Goal: Entertainment & Leisure: Consume media (video, audio)

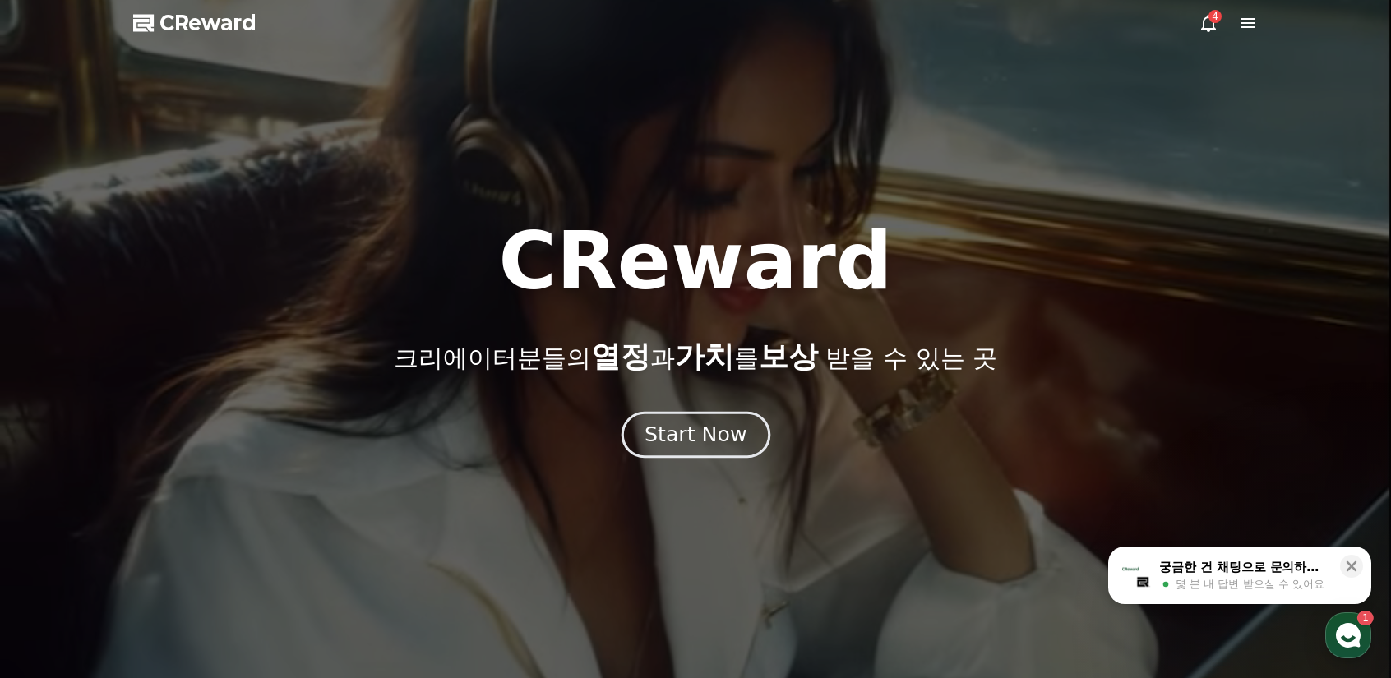
click at [709, 431] on div "Start Now" at bounding box center [696, 435] width 102 height 28
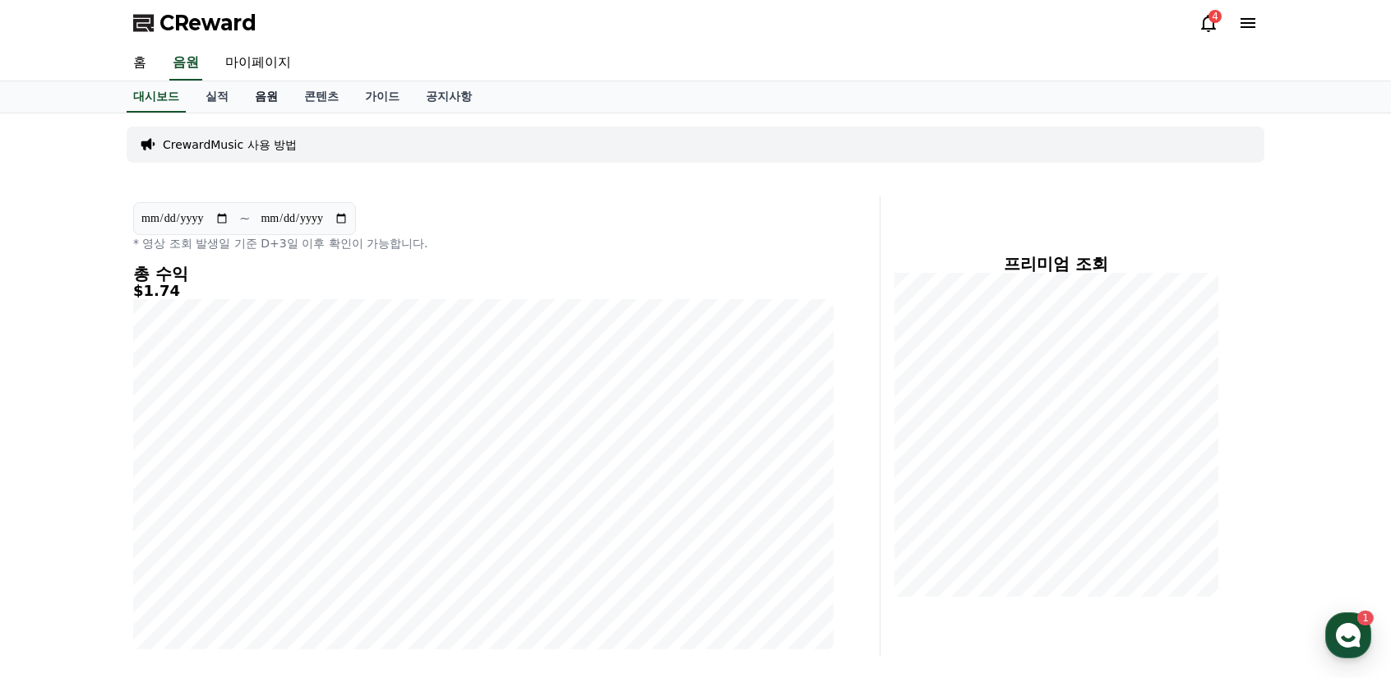
click at [263, 97] on link "음원" at bounding box center [266, 96] width 49 height 31
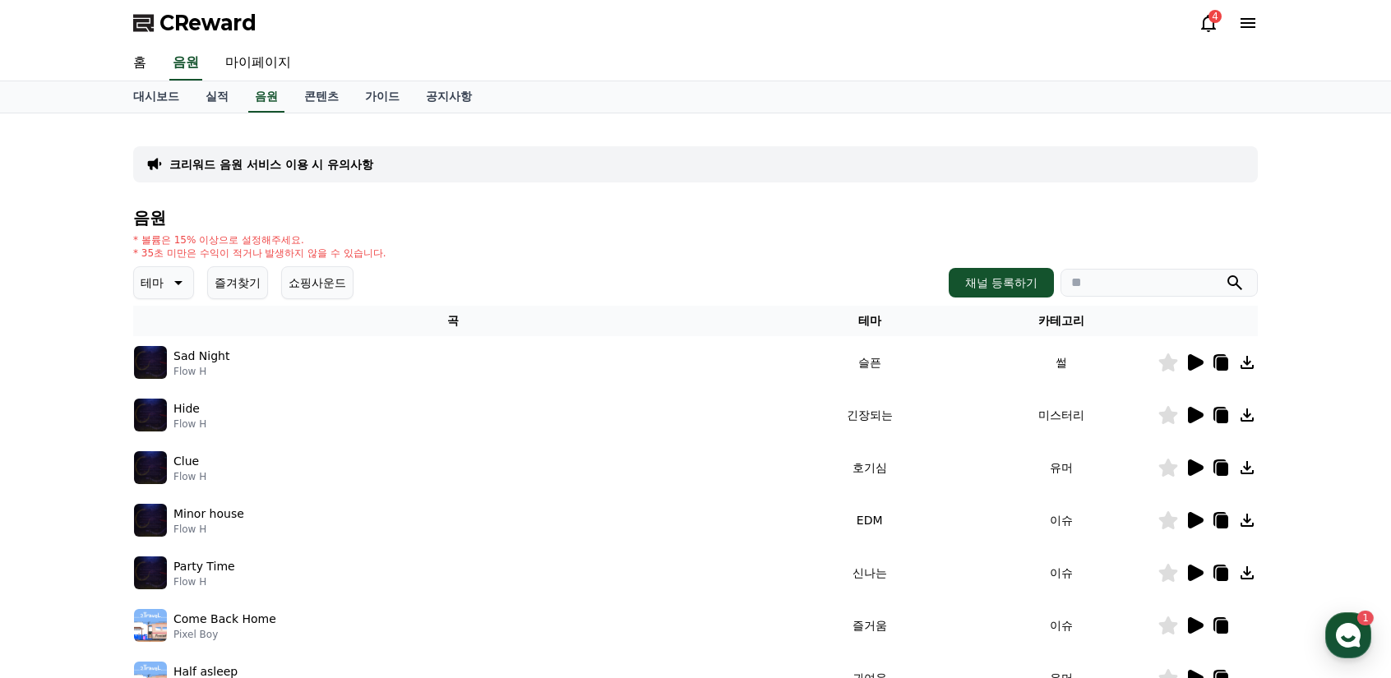
click at [178, 275] on icon at bounding box center [177, 283] width 20 height 20
click at [158, 415] on button "호기심" at bounding box center [160, 412] width 48 height 36
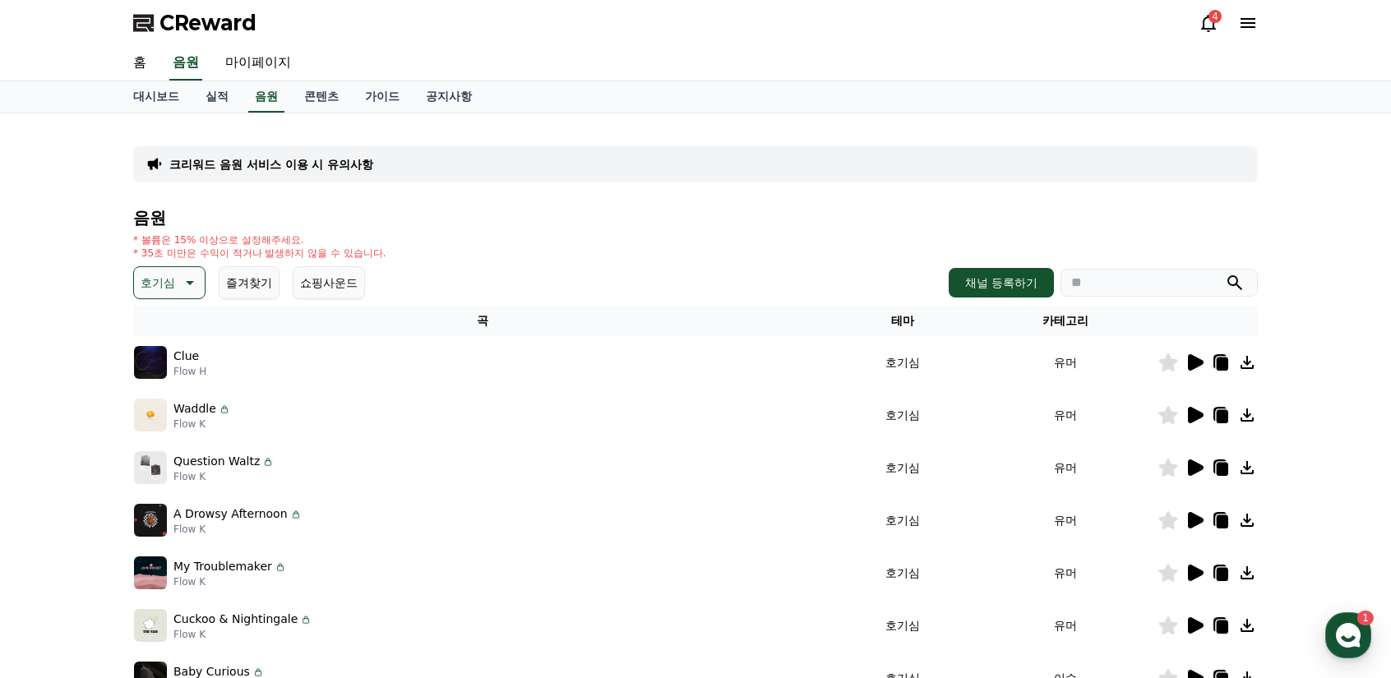
click at [1195, 361] on icon at bounding box center [1196, 362] width 16 height 16
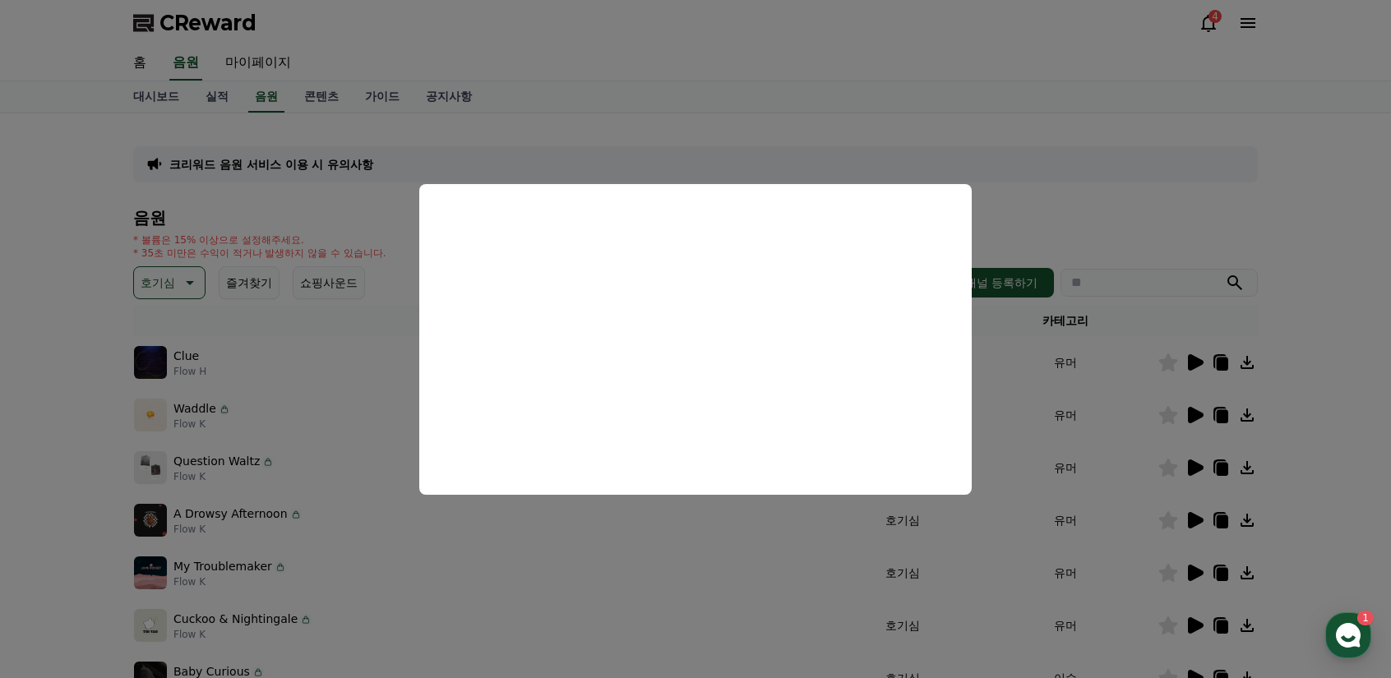
click at [86, 446] on button "close modal" at bounding box center [695, 339] width 1391 height 678
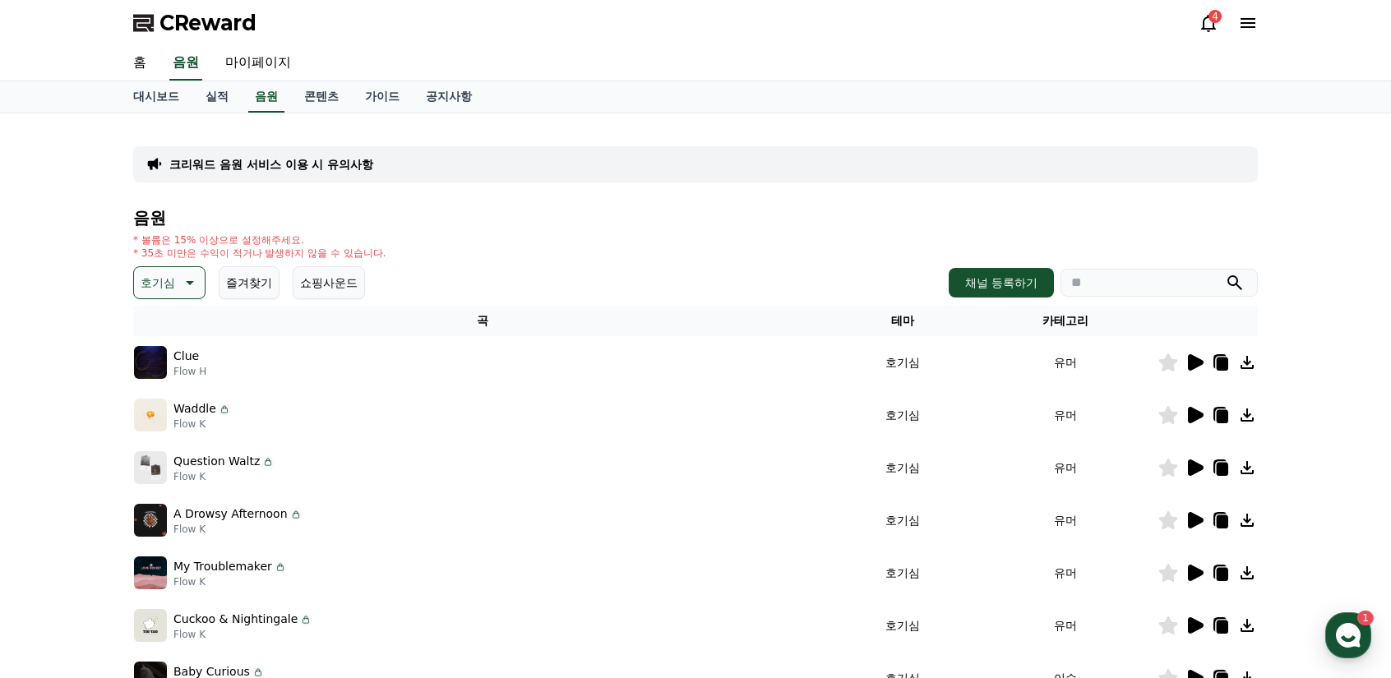
click at [1191, 415] on icon at bounding box center [1196, 415] width 16 height 16
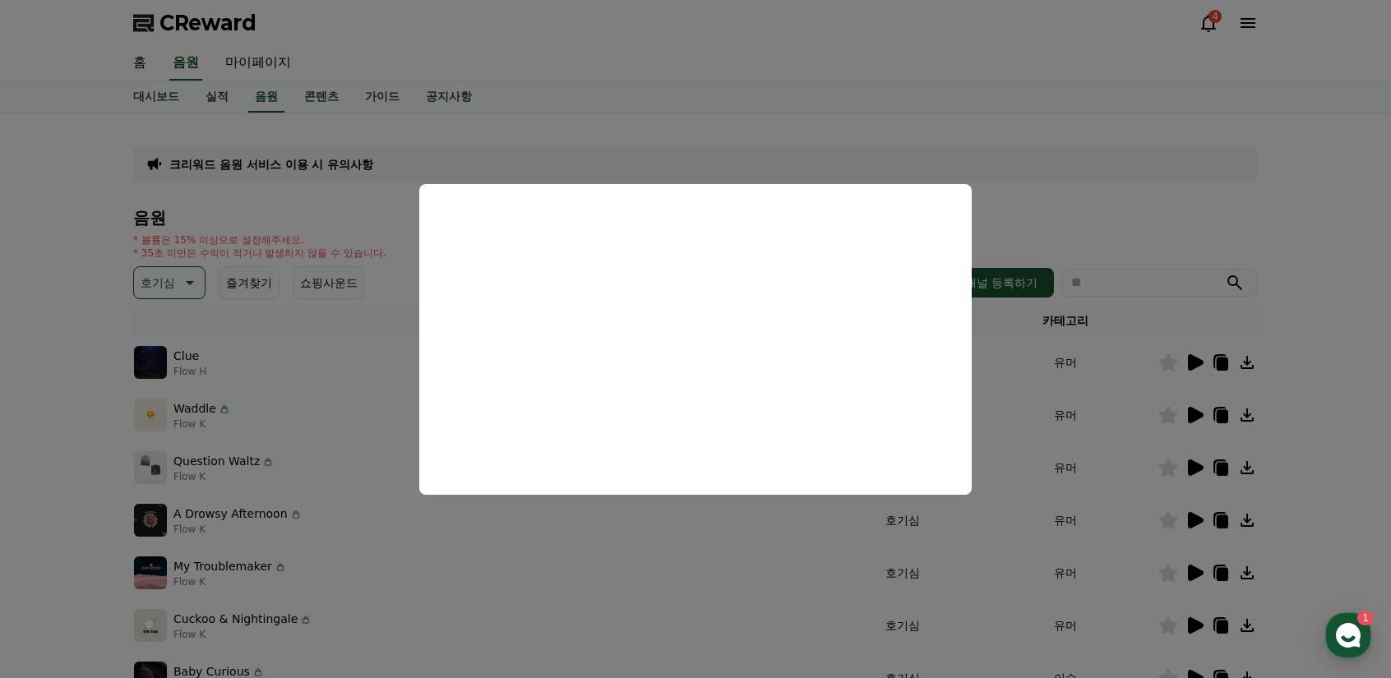
click at [1199, 466] on button "close modal" at bounding box center [695, 339] width 1391 height 678
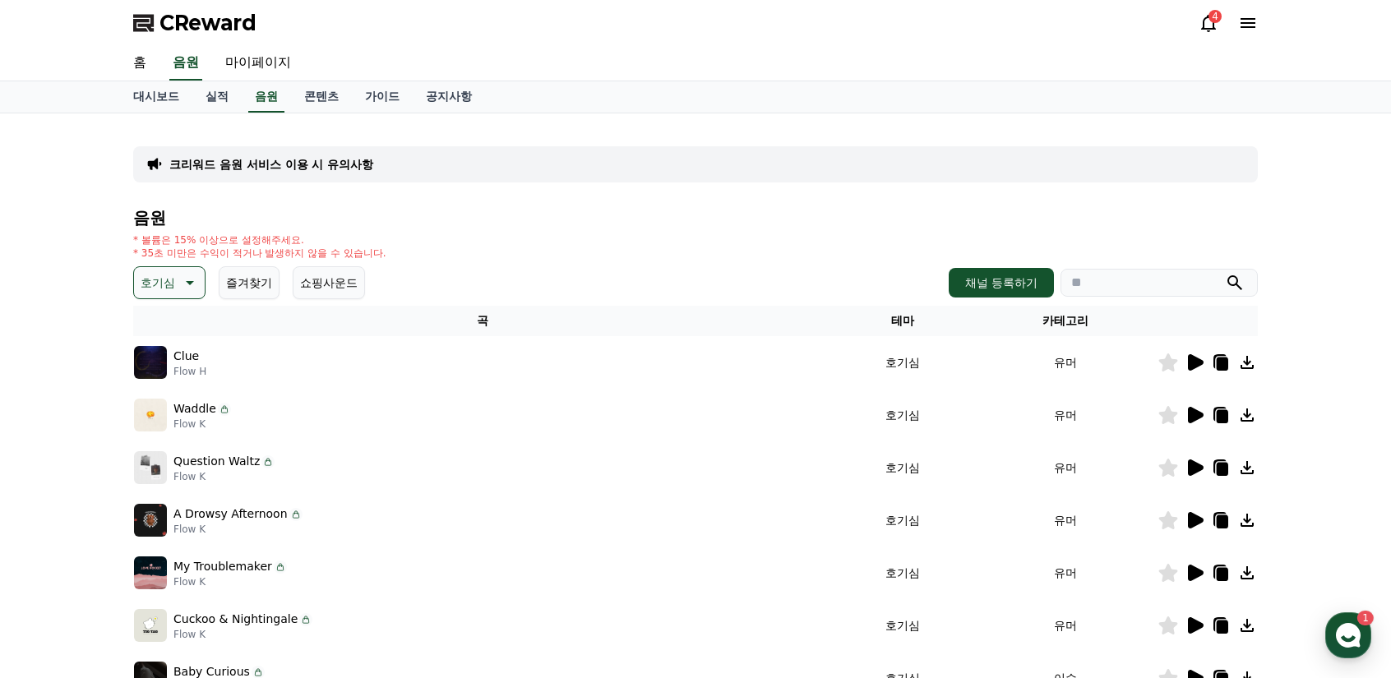
click at [1199, 466] on icon at bounding box center [1196, 468] width 16 height 16
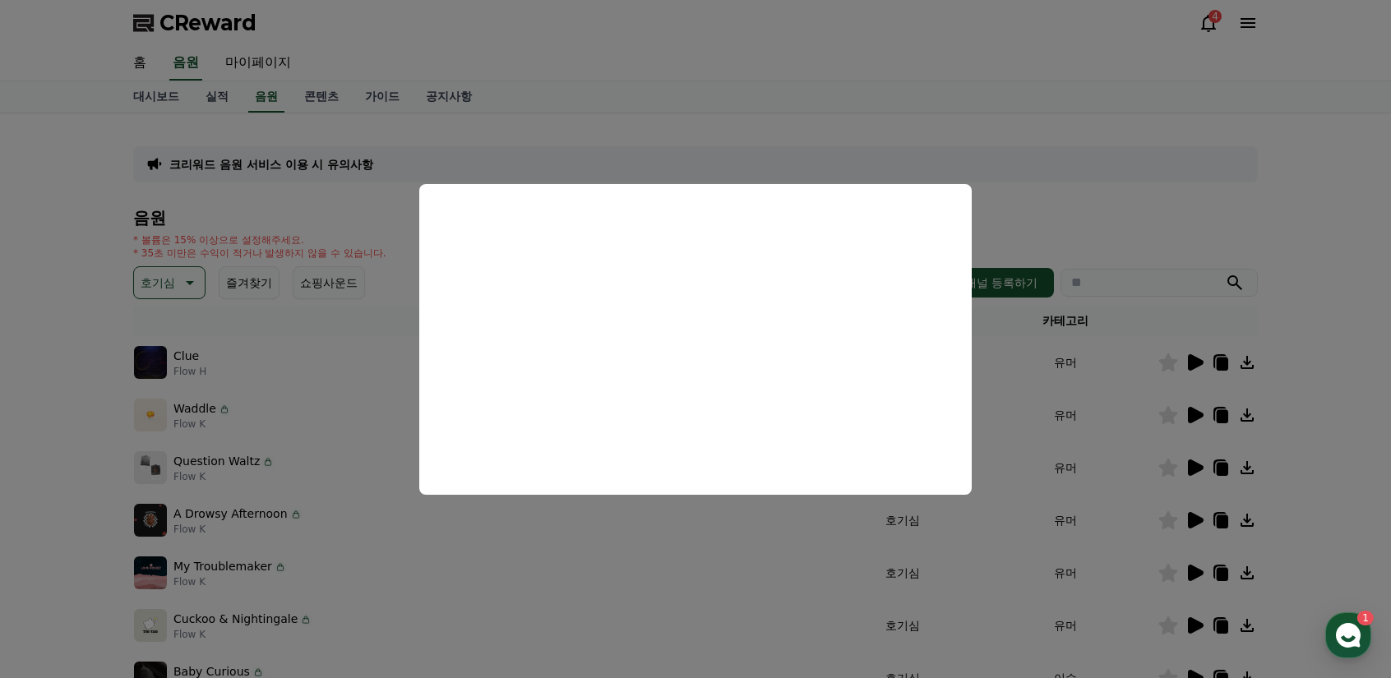
click at [1196, 522] on button "close modal" at bounding box center [695, 339] width 1391 height 678
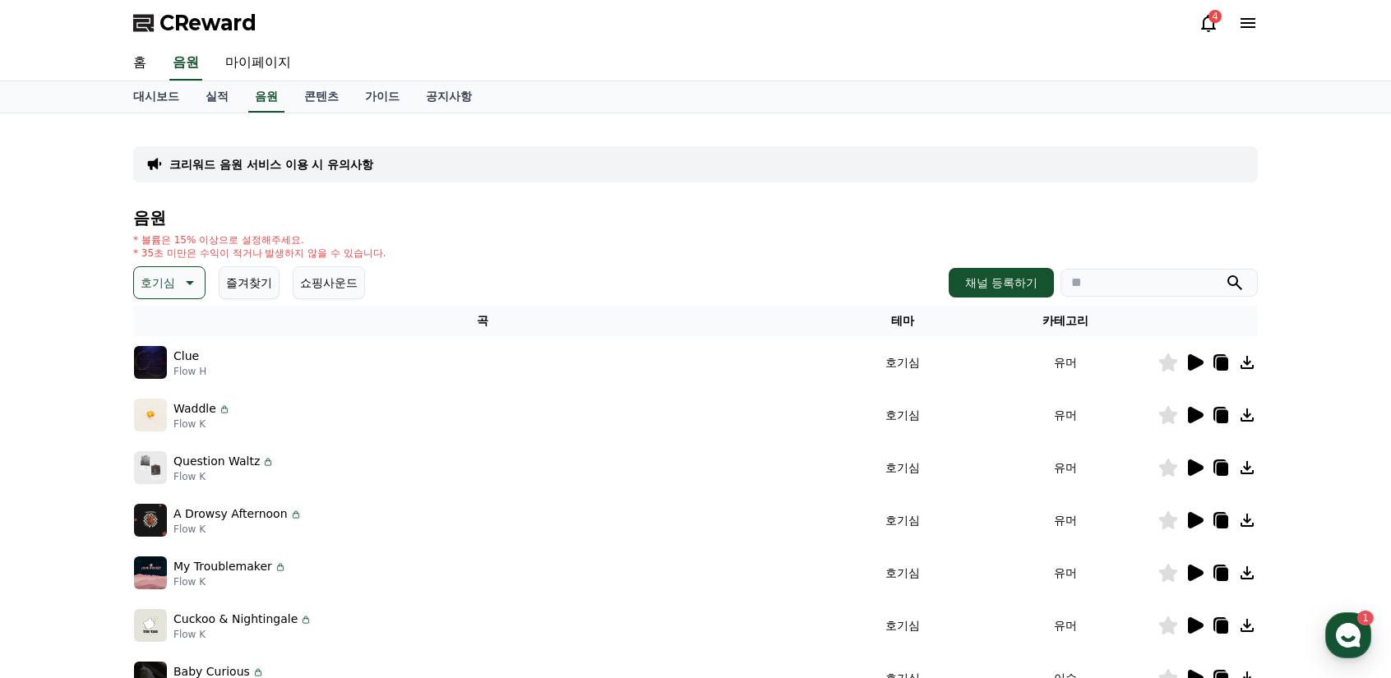
click at [1196, 522] on icon at bounding box center [1196, 520] width 16 height 16
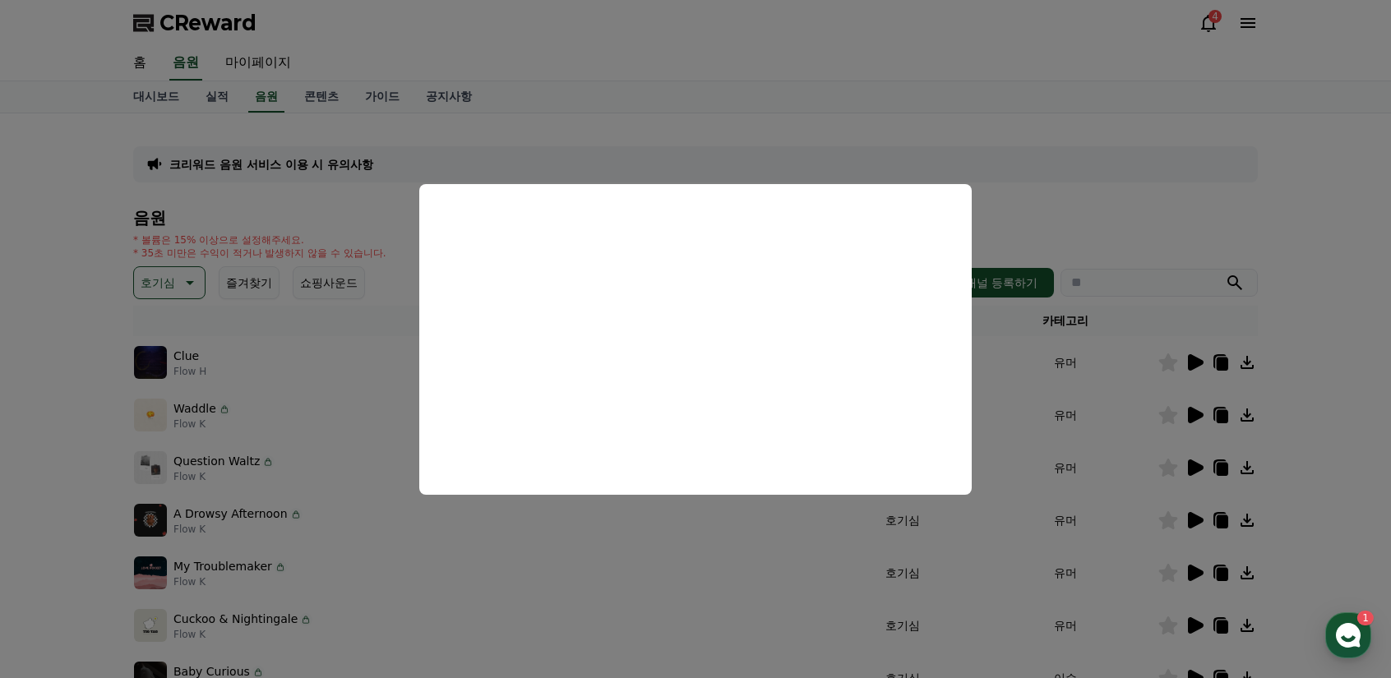
click at [1196, 578] on button "close modal" at bounding box center [695, 339] width 1391 height 678
click at [1195, 572] on icon at bounding box center [1196, 573] width 16 height 16
click at [1177, 620] on button "close modal" at bounding box center [695, 339] width 1391 height 678
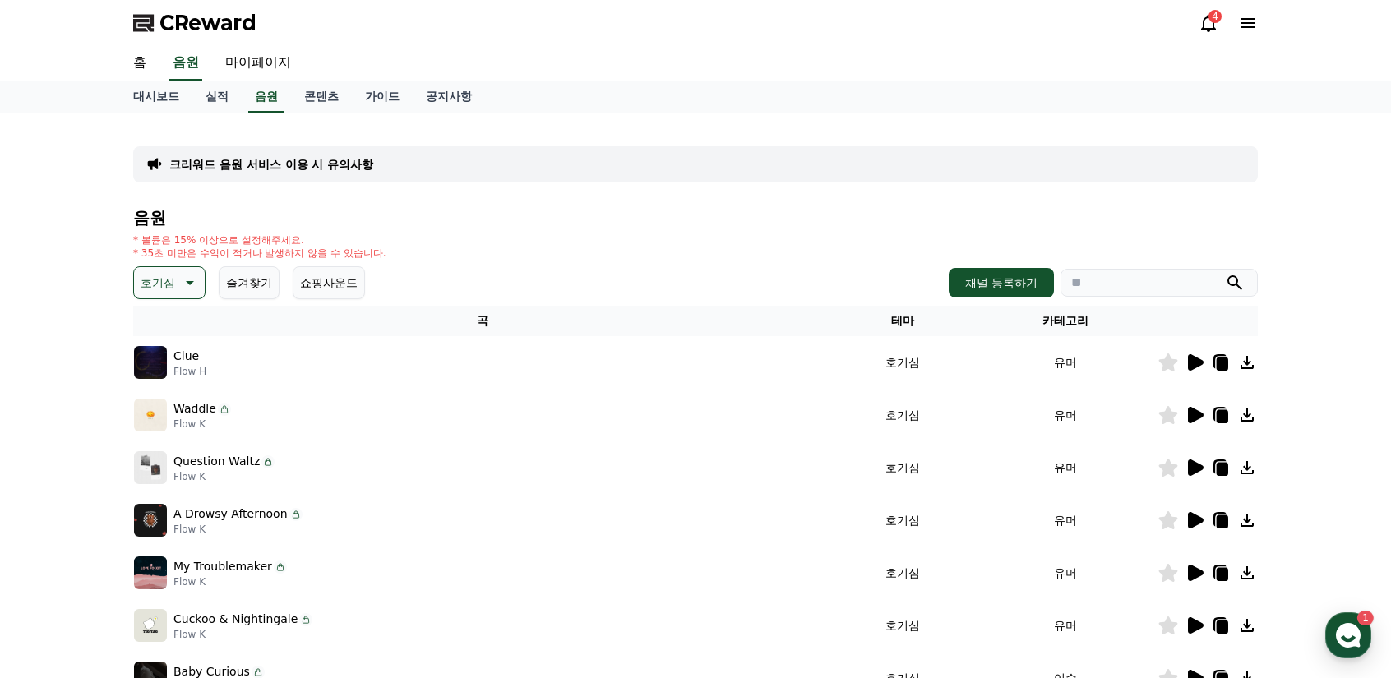
click at [1194, 624] on icon at bounding box center [1196, 626] width 16 height 16
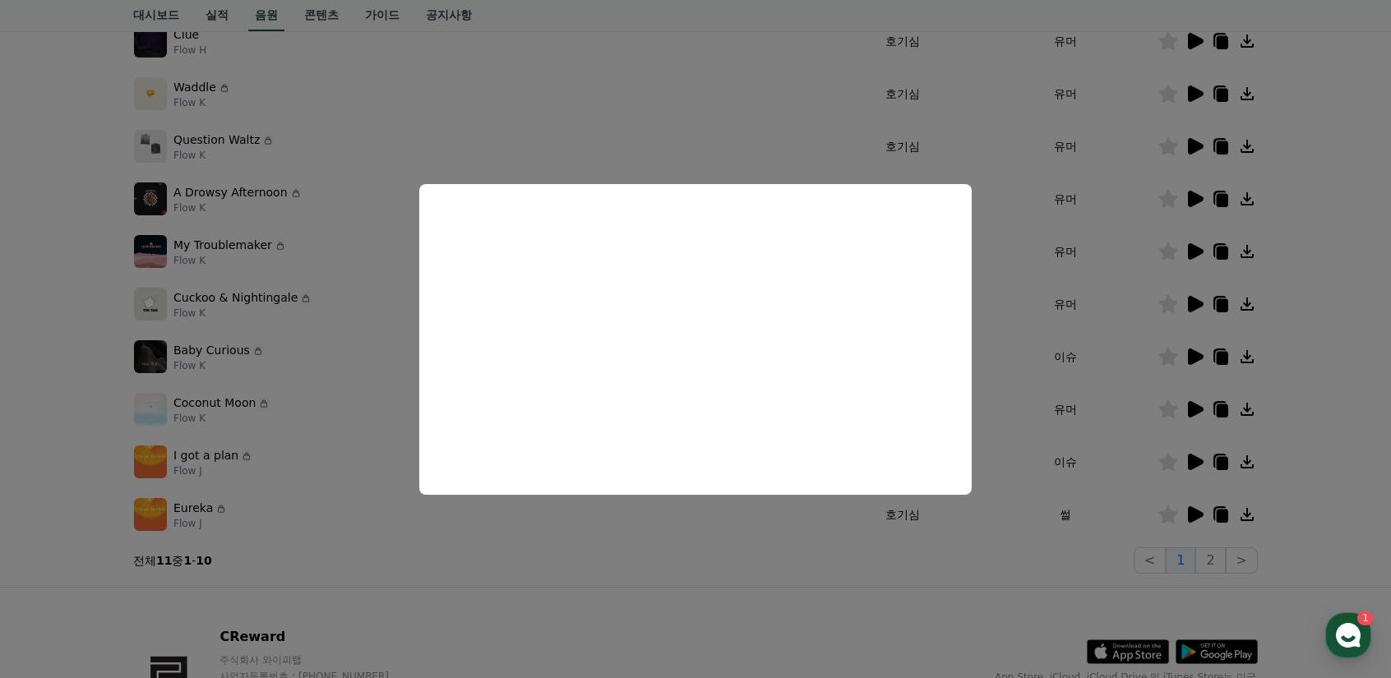
scroll to position [329, 0]
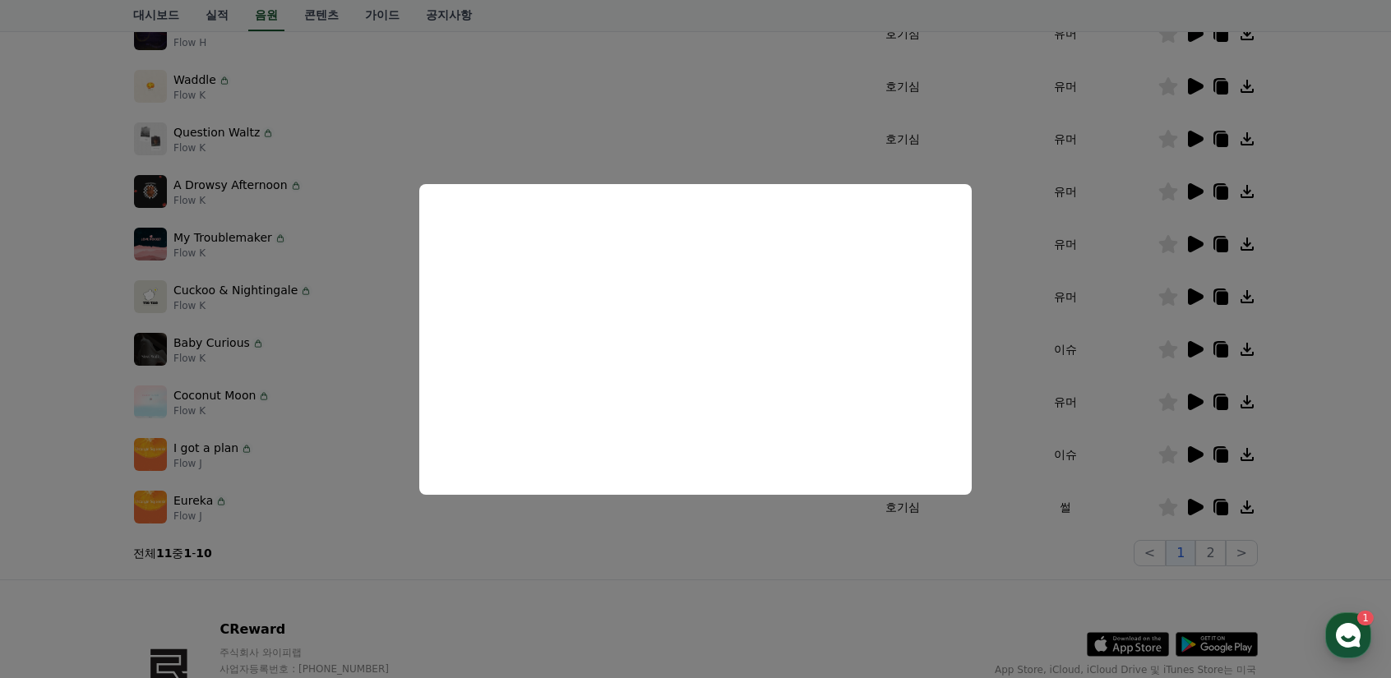
click at [1198, 349] on button "close modal" at bounding box center [695, 339] width 1391 height 678
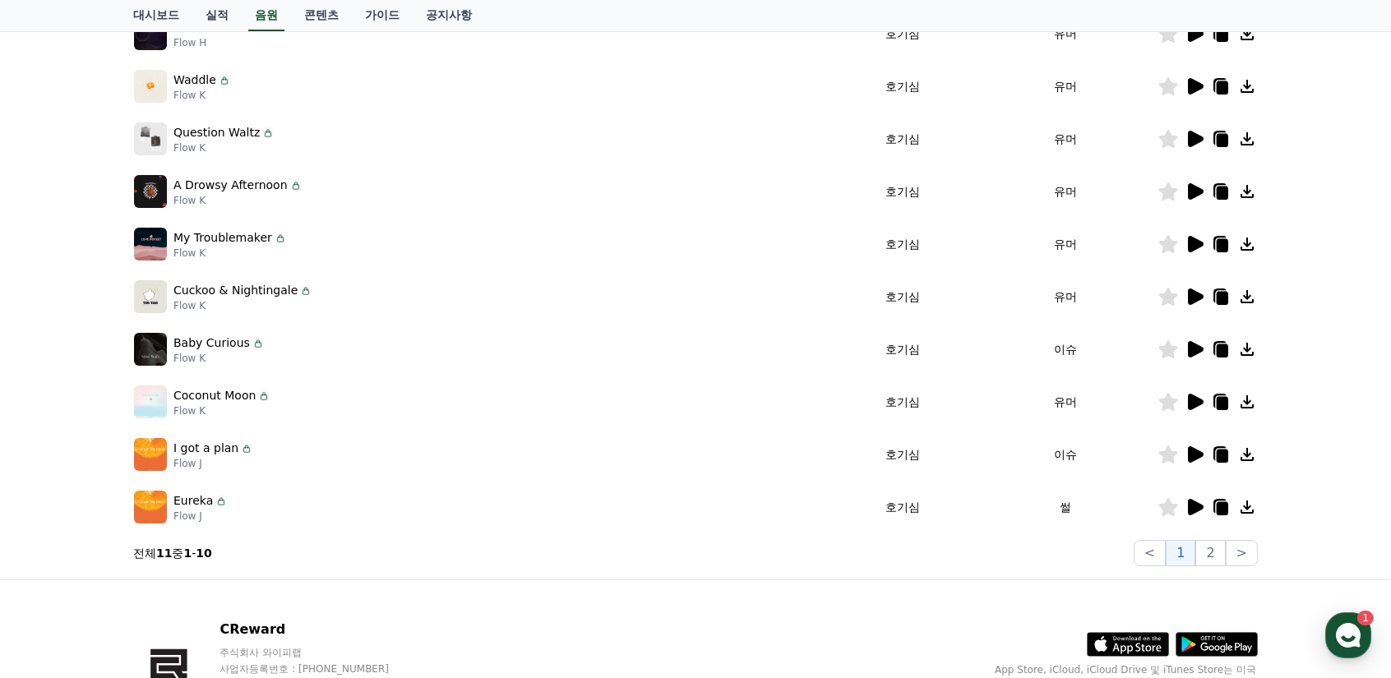
click at [1199, 349] on icon at bounding box center [1196, 349] width 16 height 16
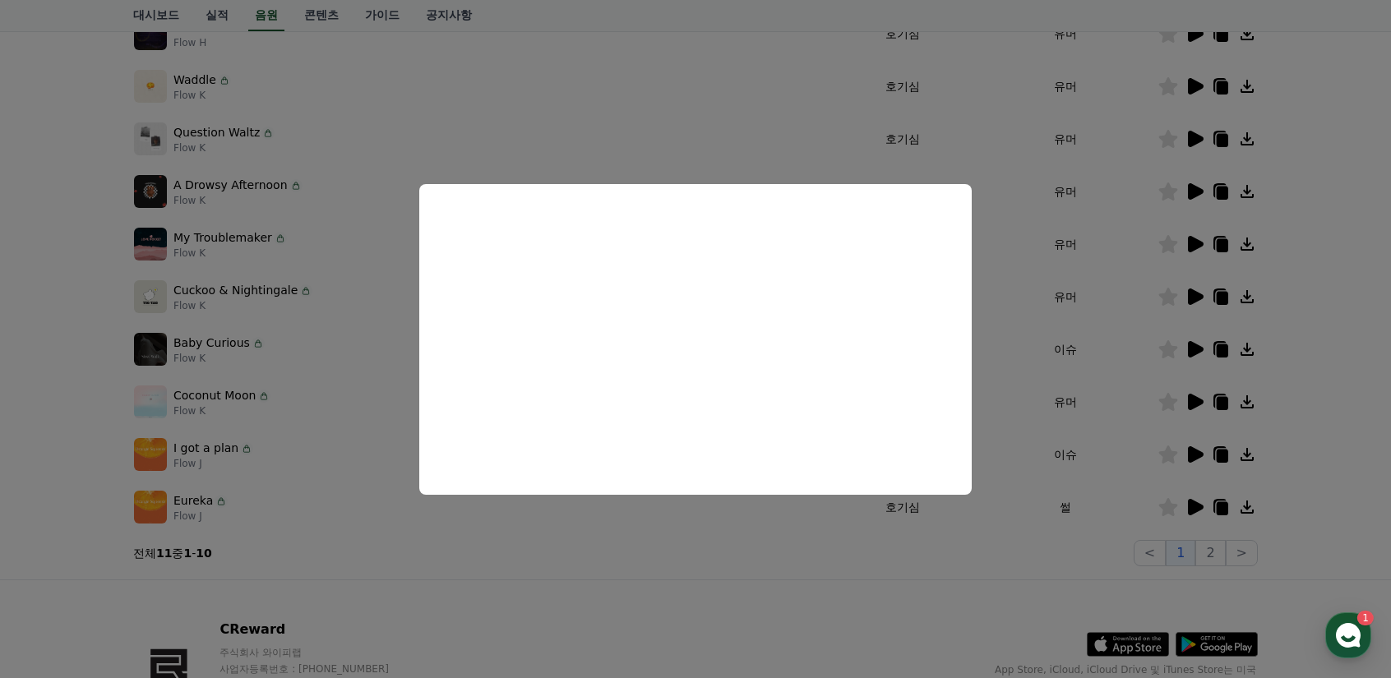
click at [1191, 404] on button "close modal" at bounding box center [695, 339] width 1391 height 678
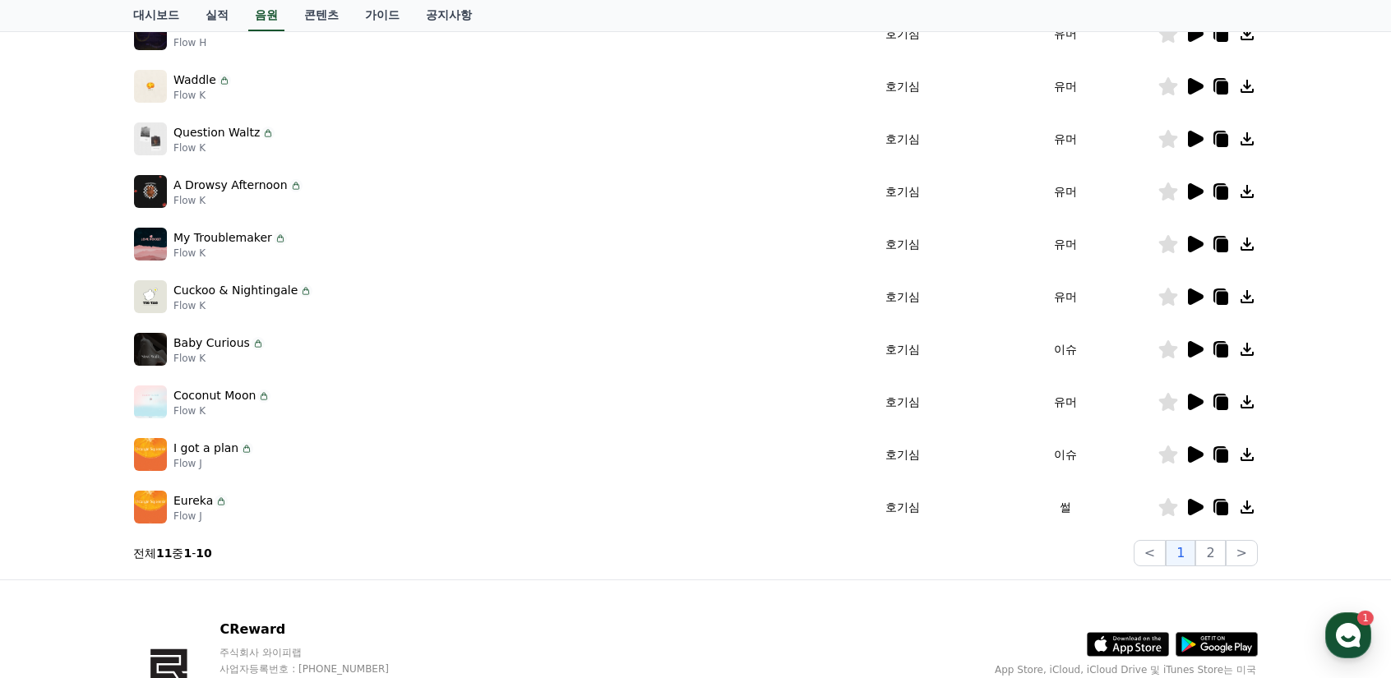
click at [1198, 401] on icon at bounding box center [1196, 402] width 16 height 16
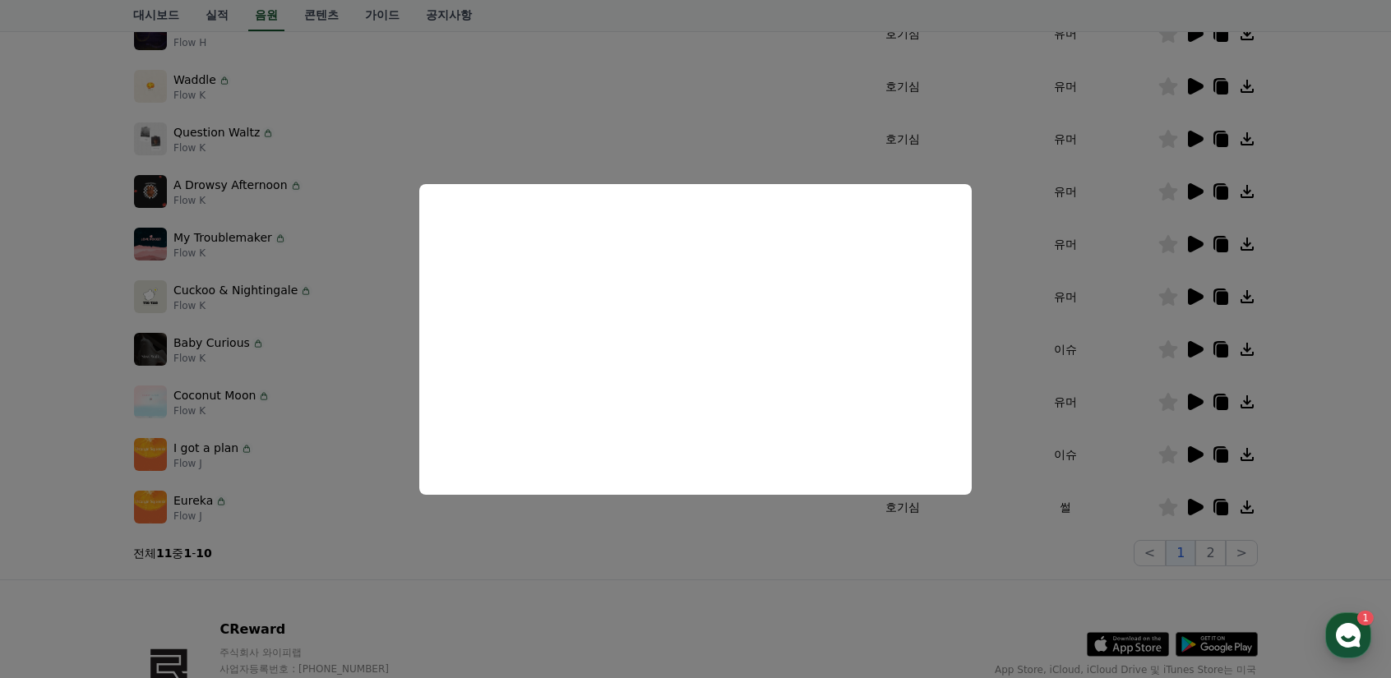
click at [1195, 451] on button "close modal" at bounding box center [695, 339] width 1391 height 678
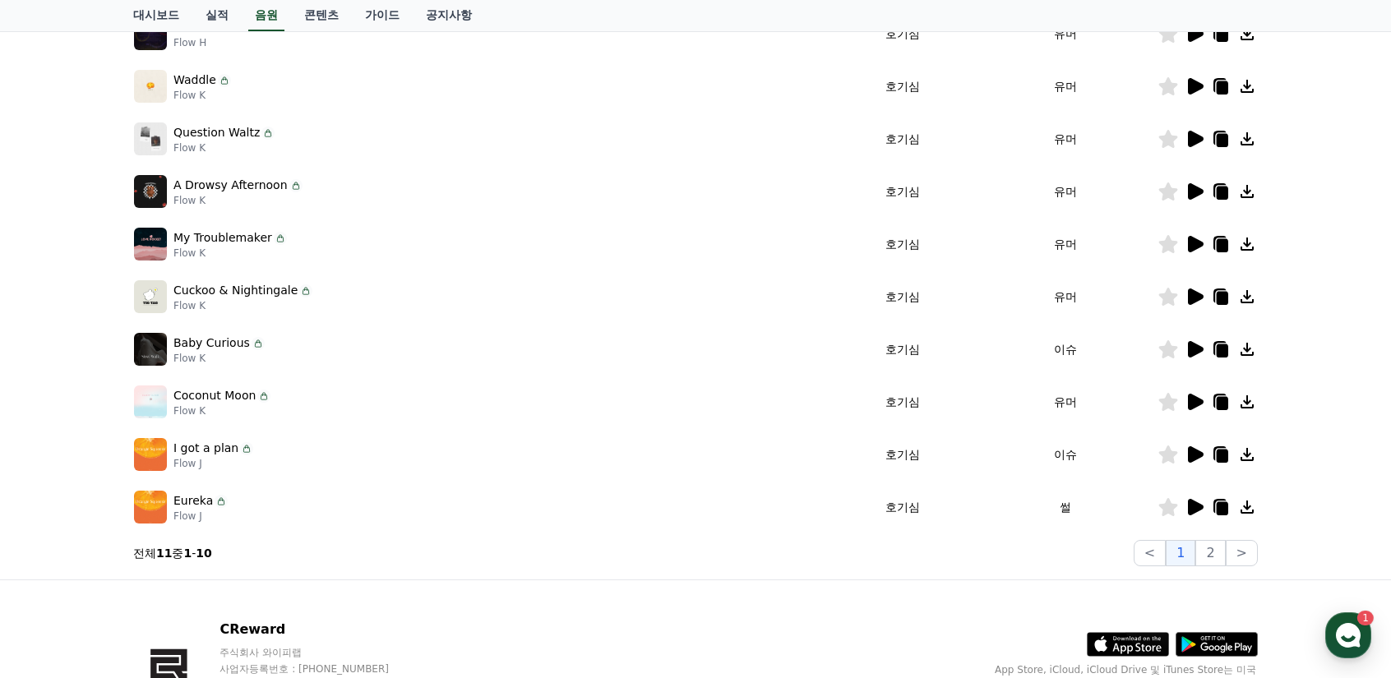
click at [1204, 452] on icon at bounding box center [1195, 455] width 20 height 20
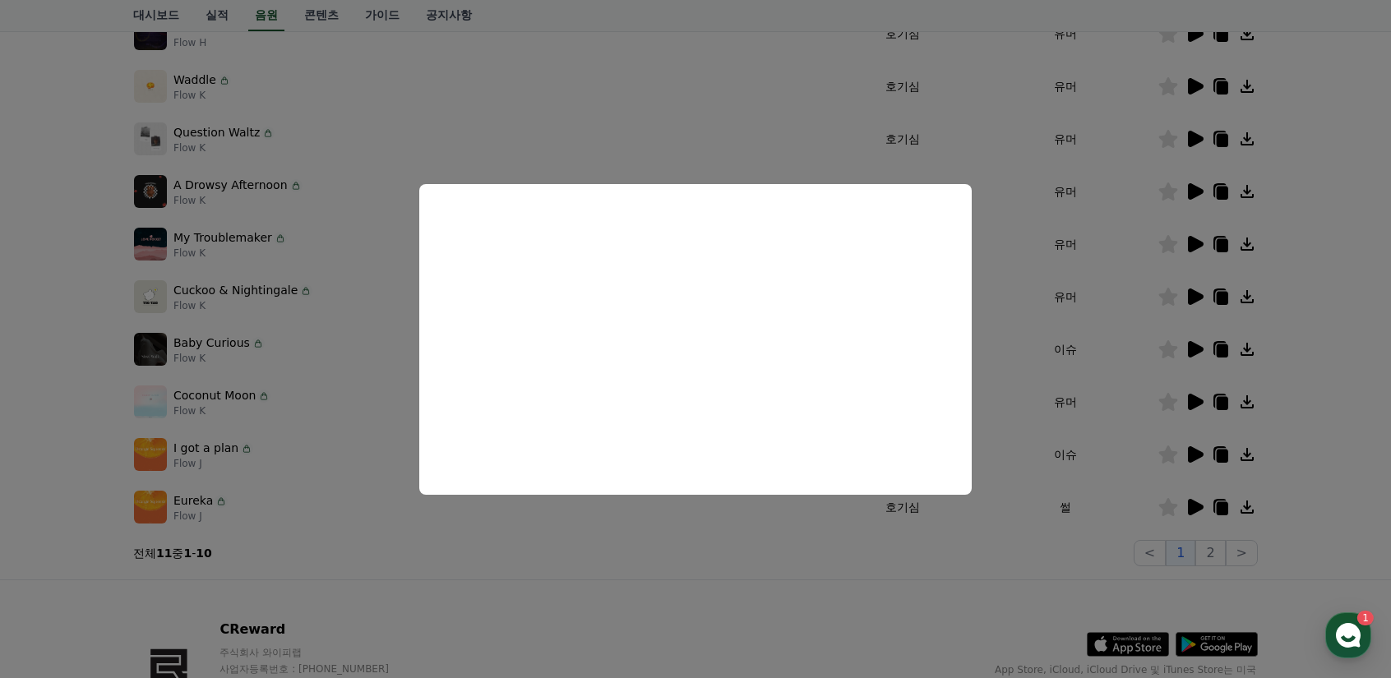
click at [1196, 504] on button "close modal" at bounding box center [695, 339] width 1391 height 678
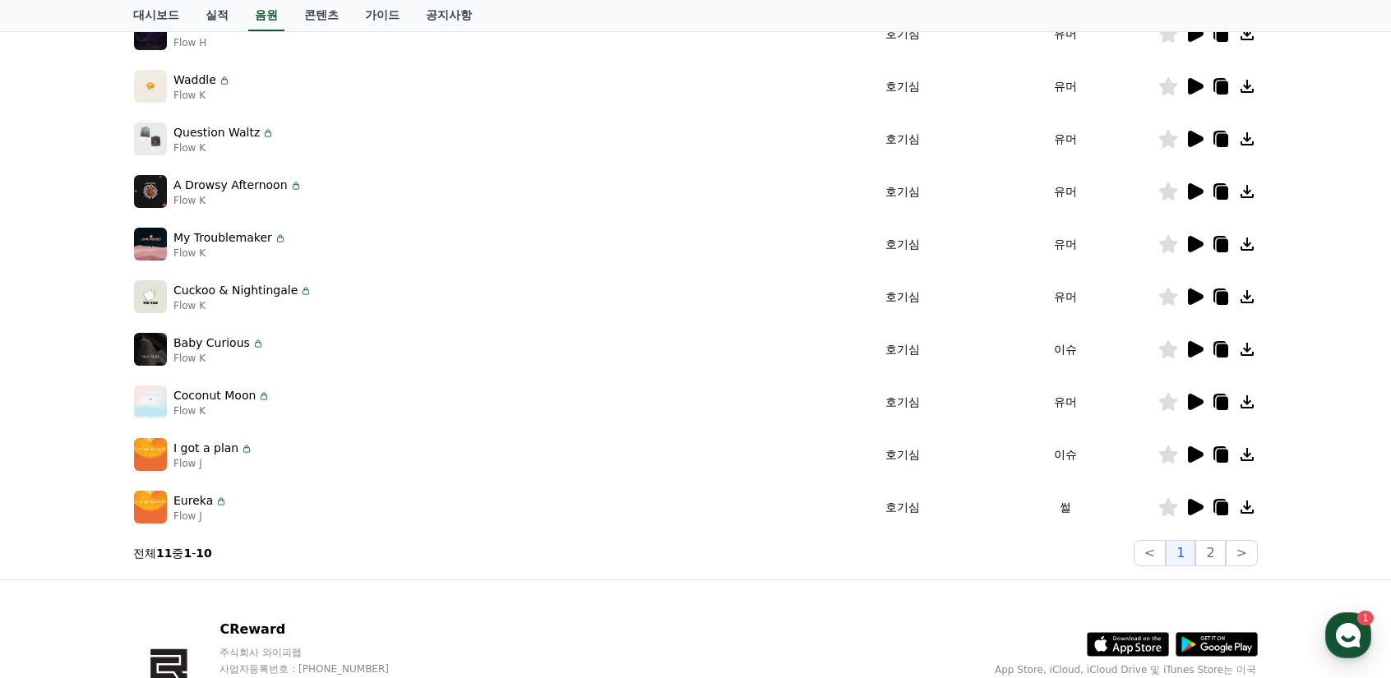
click at [1196, 509] on icon at bounding box center [1196, 507] width 16 height 16
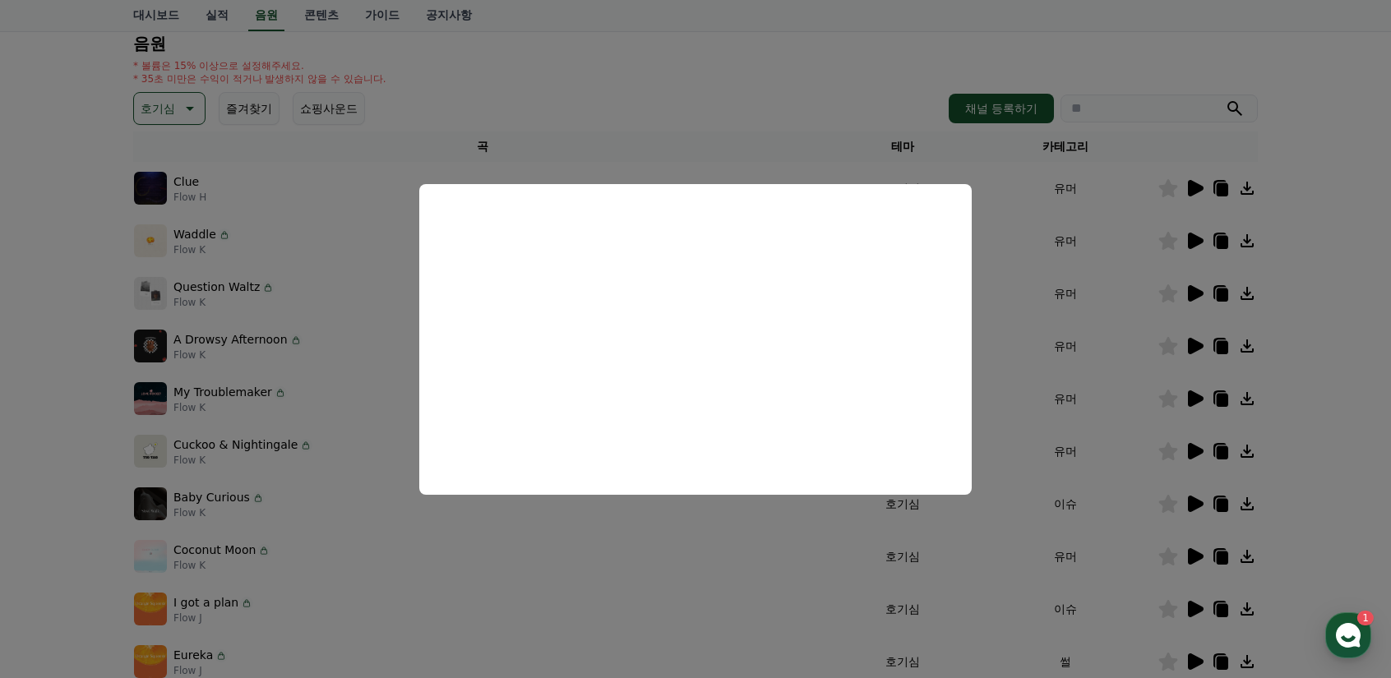
scroll to position [82, 0]
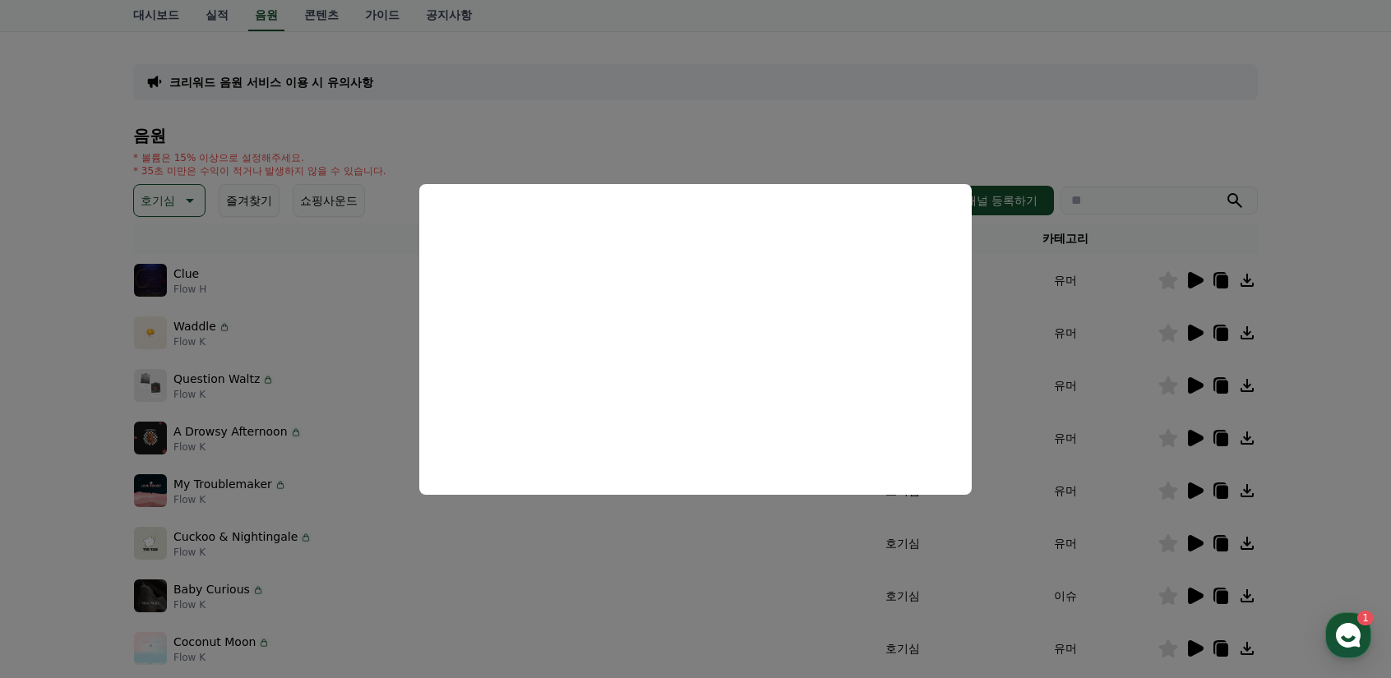
click at [175, 203] on button "close modal" at bounding box center [695, 339] width 1391 height 678
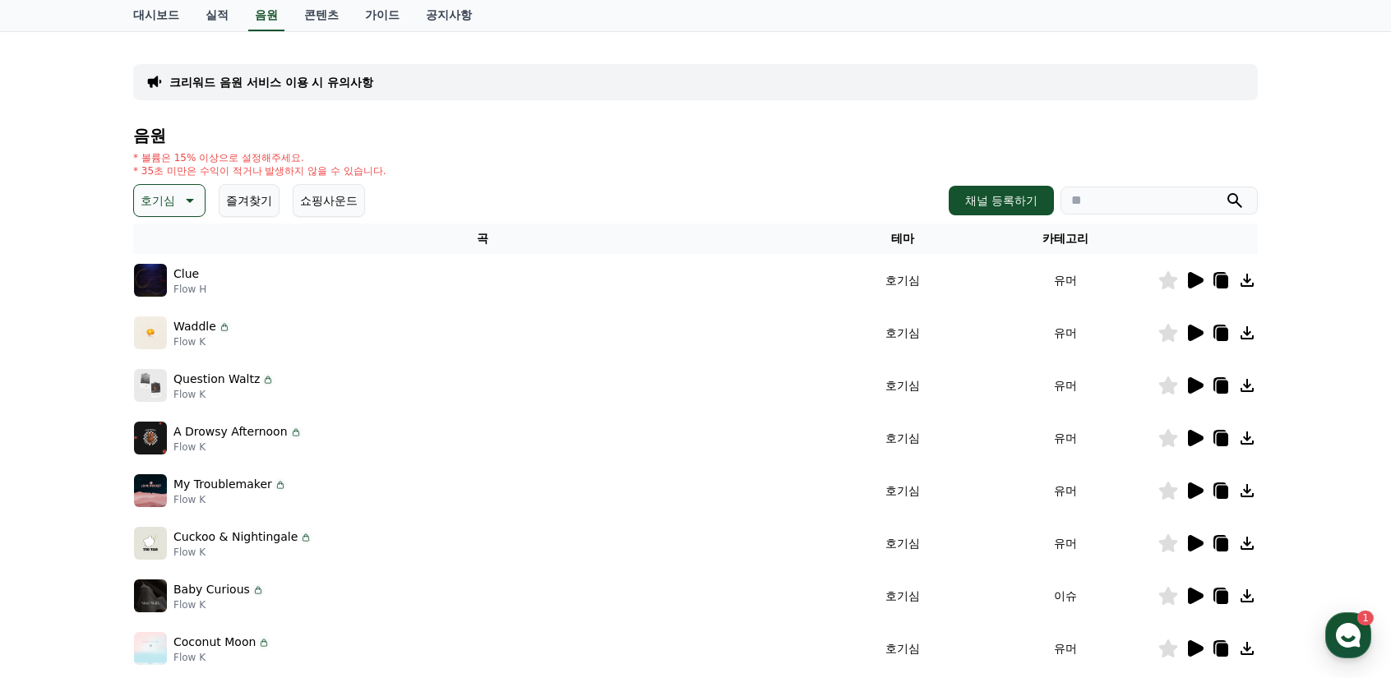
click at [189, 194] on icon at bounding box center [188, 201] width 20 height 20
click at [163, 303] on button "웅장한" at bounding box center [160, 307] width 48 height 36
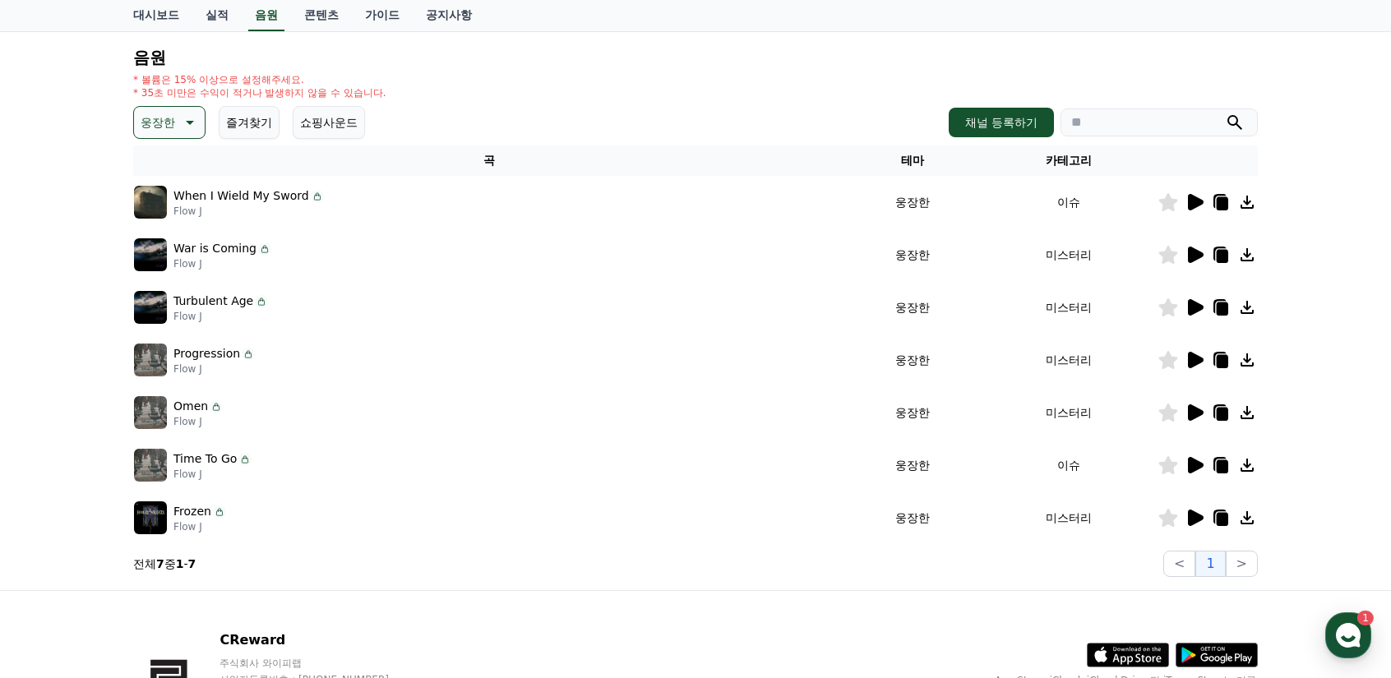
scroll to position [164, 0]
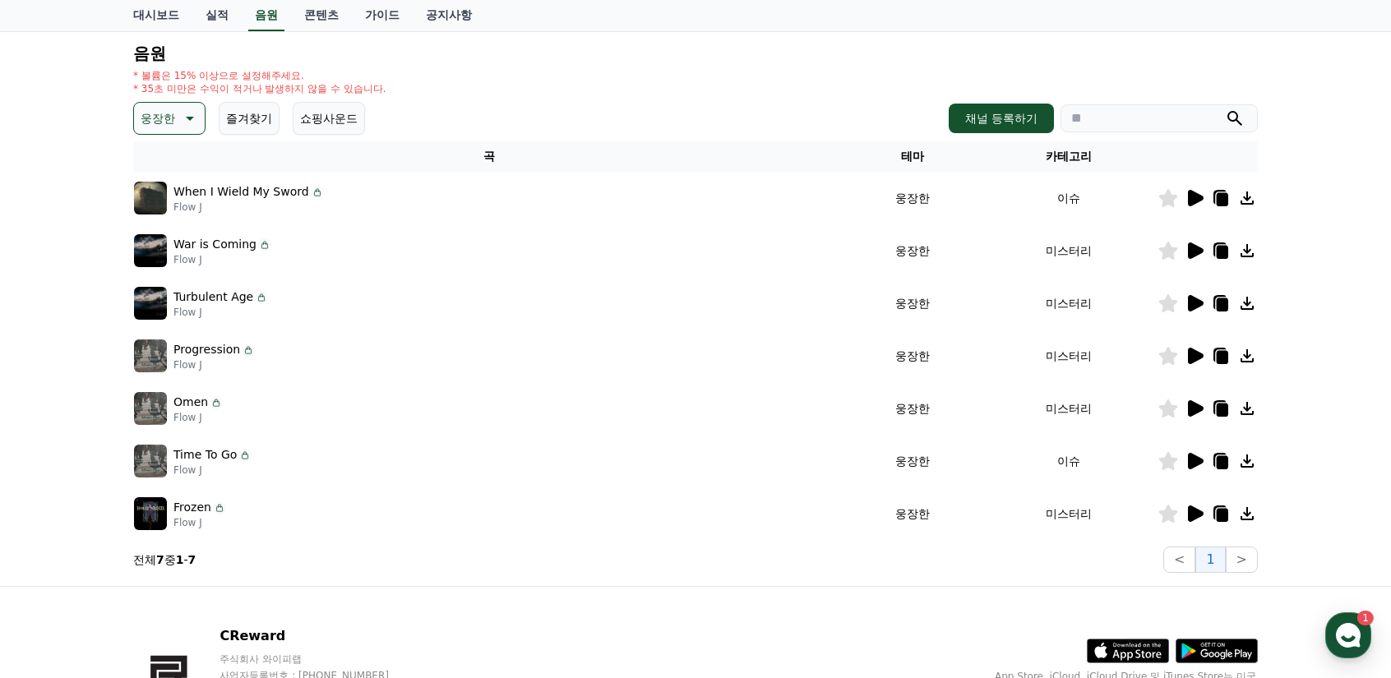
click at [1197, 193] on icon at bounding box center [1196, 198] width 16 height 16
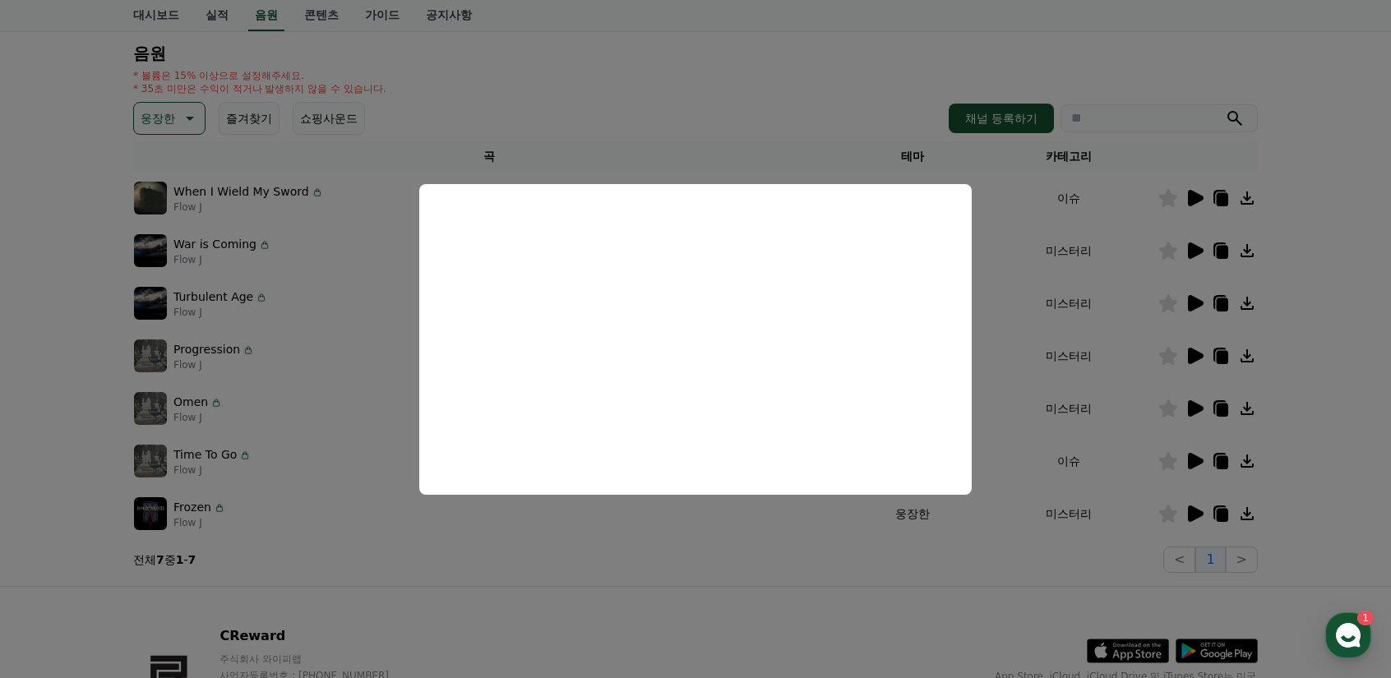
click at [1195, 247] on button "close modal" at bounding box center [695, 339] width 1391 height 678
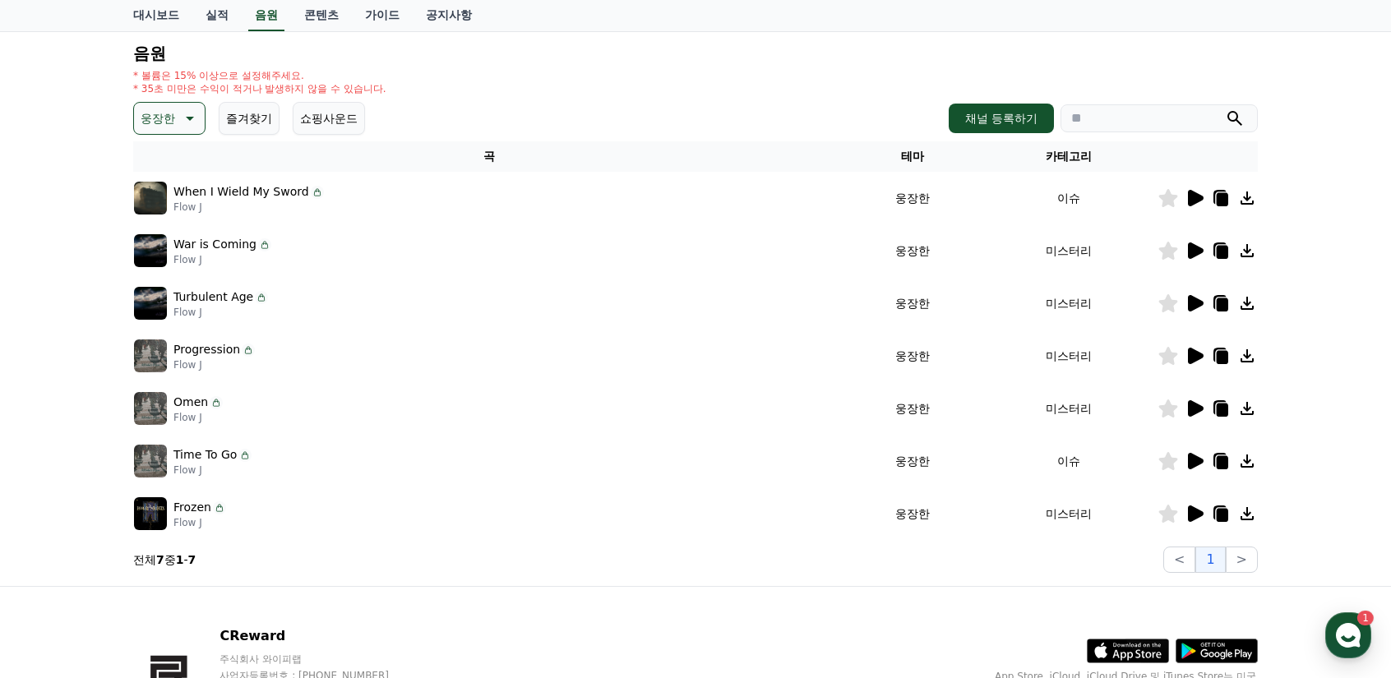
click at [1196, 248] on icon at bounding box center [1196, 251] width 16 height 16
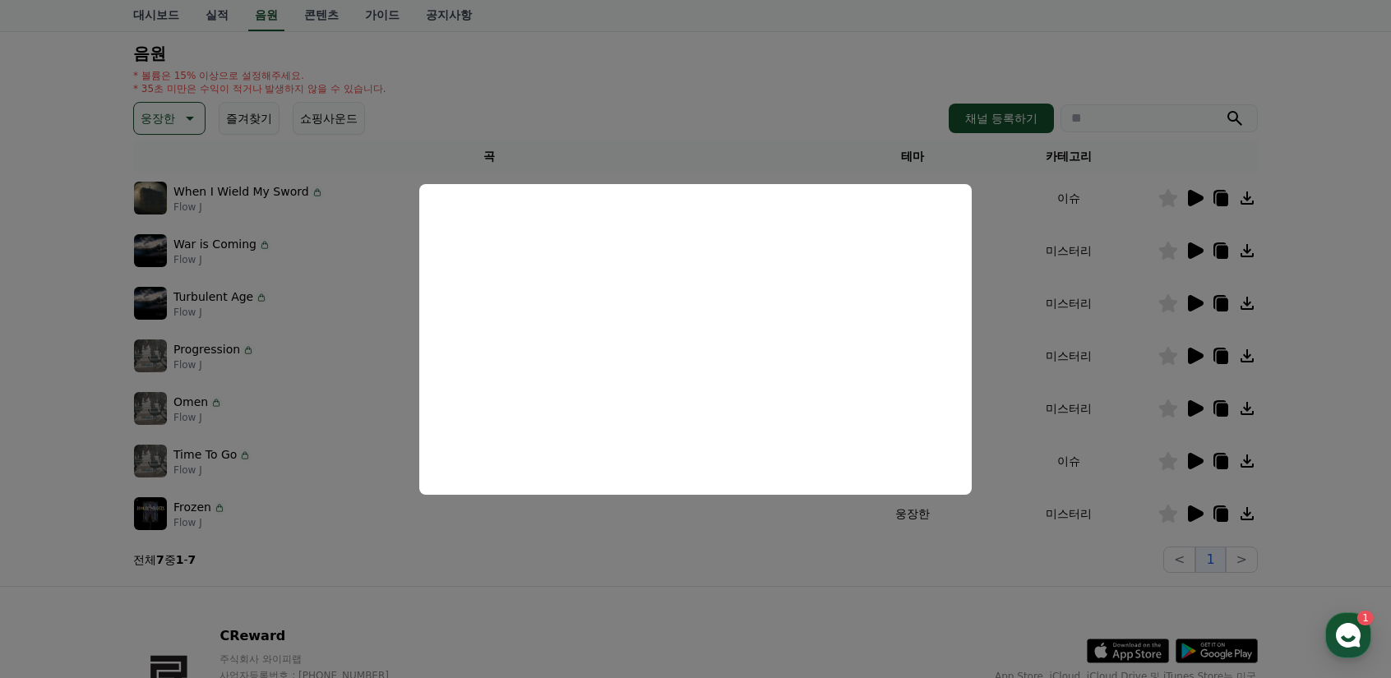
click at [1195, 302] on button "close modal" at bounding box center [695, 339] width 1391 height 678
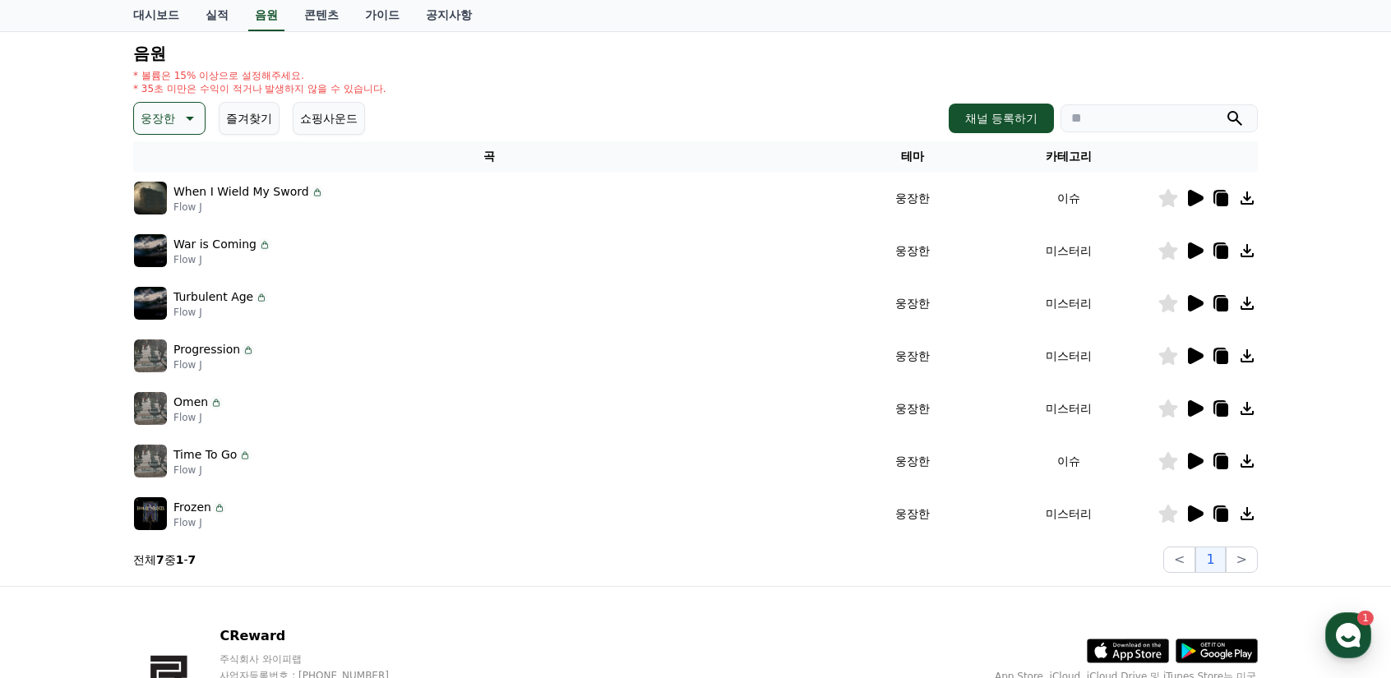
click at [1197, 303] on icon at bounding box center [1196, 303] width 16 height 16
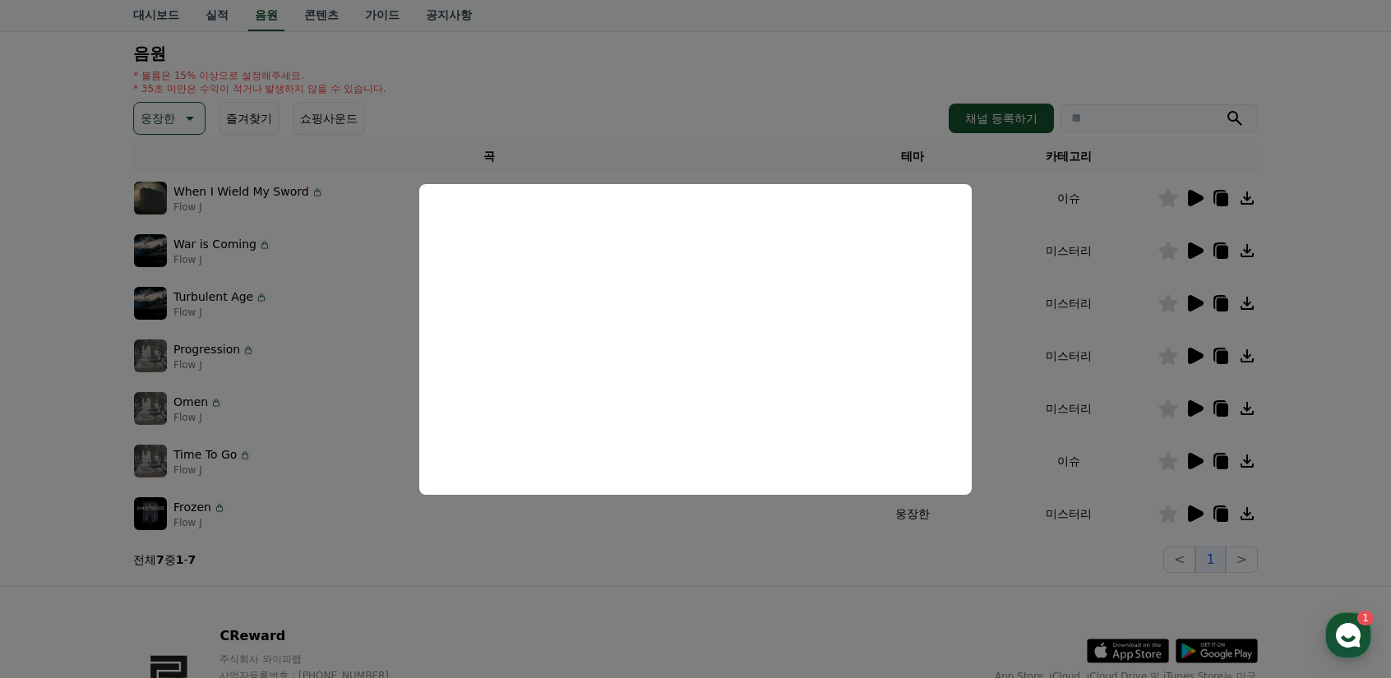
click at [1202, 350] on button "close modal" at bounding box center [695, 339] width 1391 height 678
click at [1199, 354] on icon at bounding box center [1196, 356] width 16 height 16
click at [1192, 406] on button "close modal" at bounding box center [695, 339] width 1391 height 678
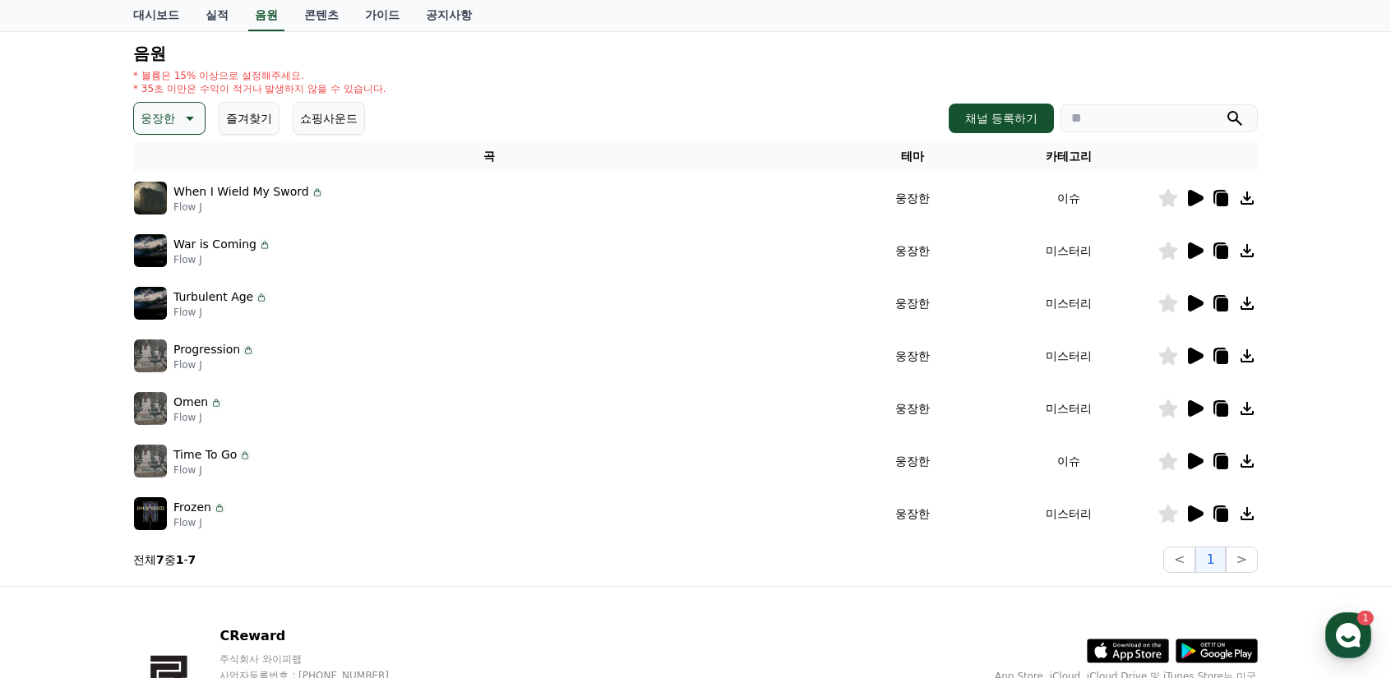
click at [1197, 407] on icon at bounding box center [1196, 408] width 16 height 16
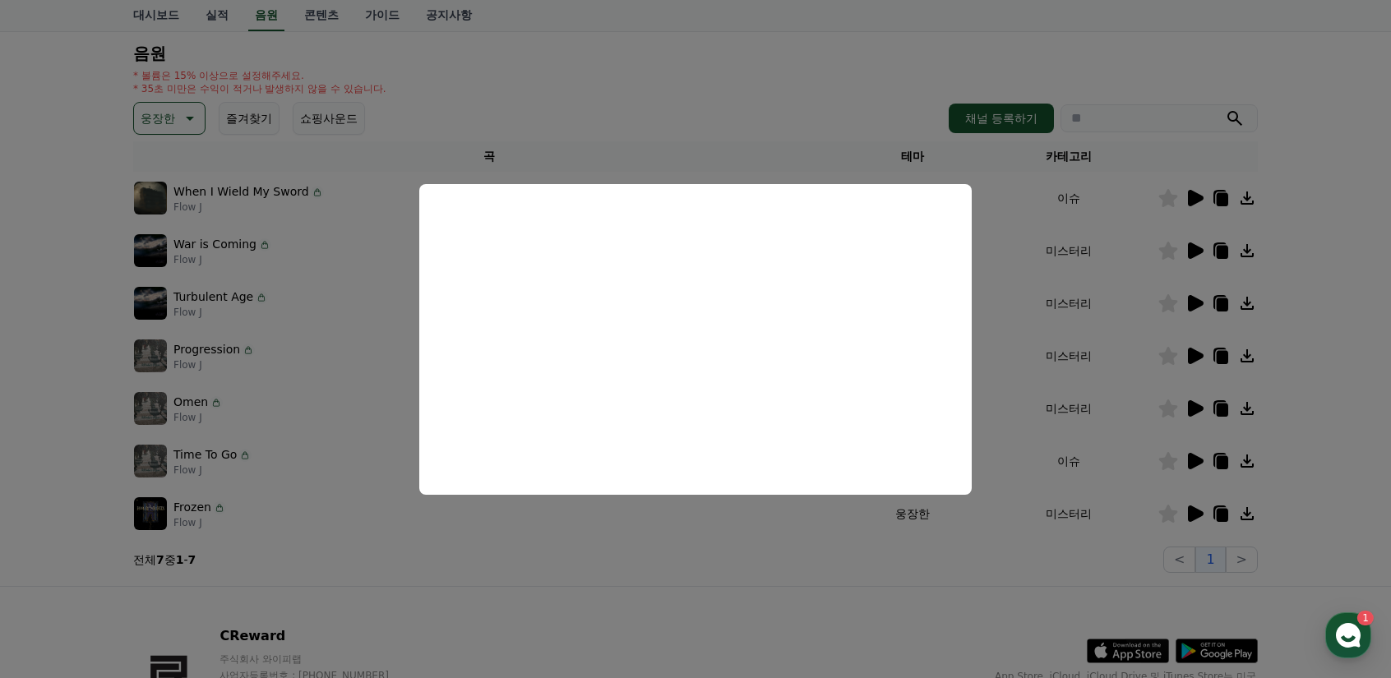
click at [1184, 409] on button "close modal" at bounding box center [695, 339] width 1391 height 678
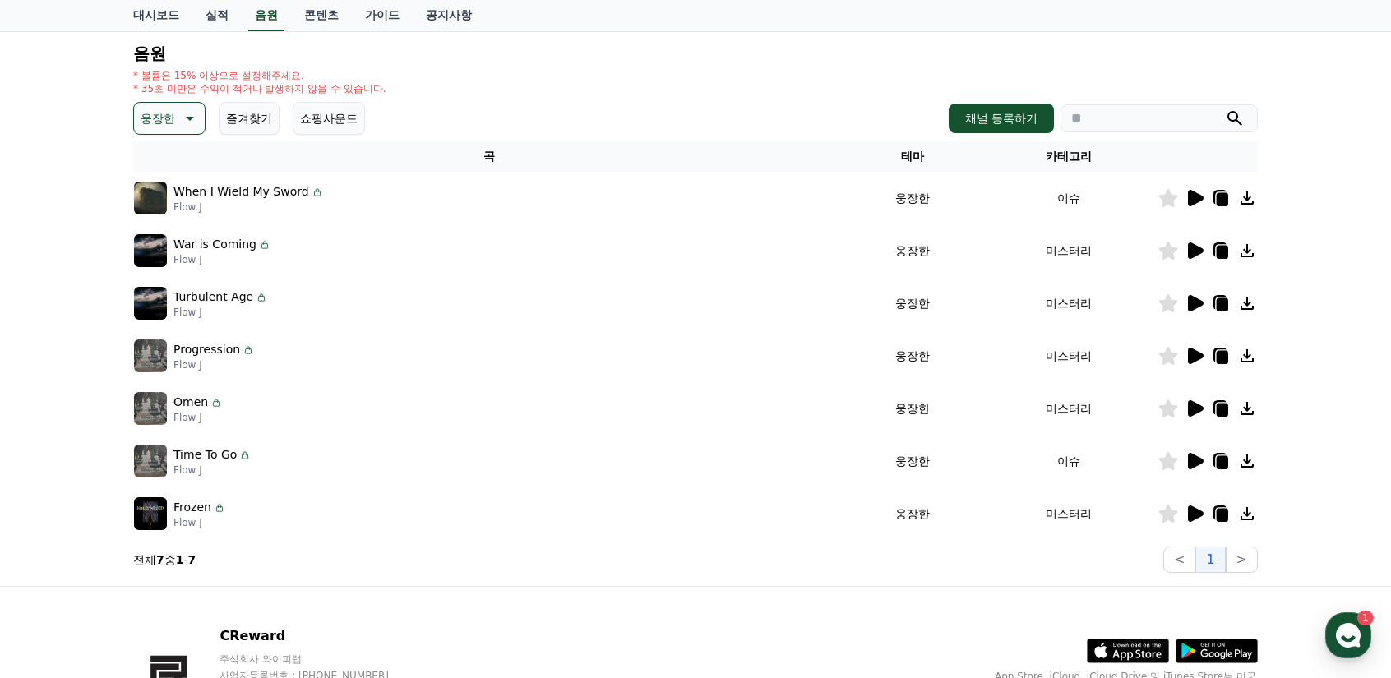
click at [1194, 460] on icon at bounding box center [1196, 461] width 16 height 16
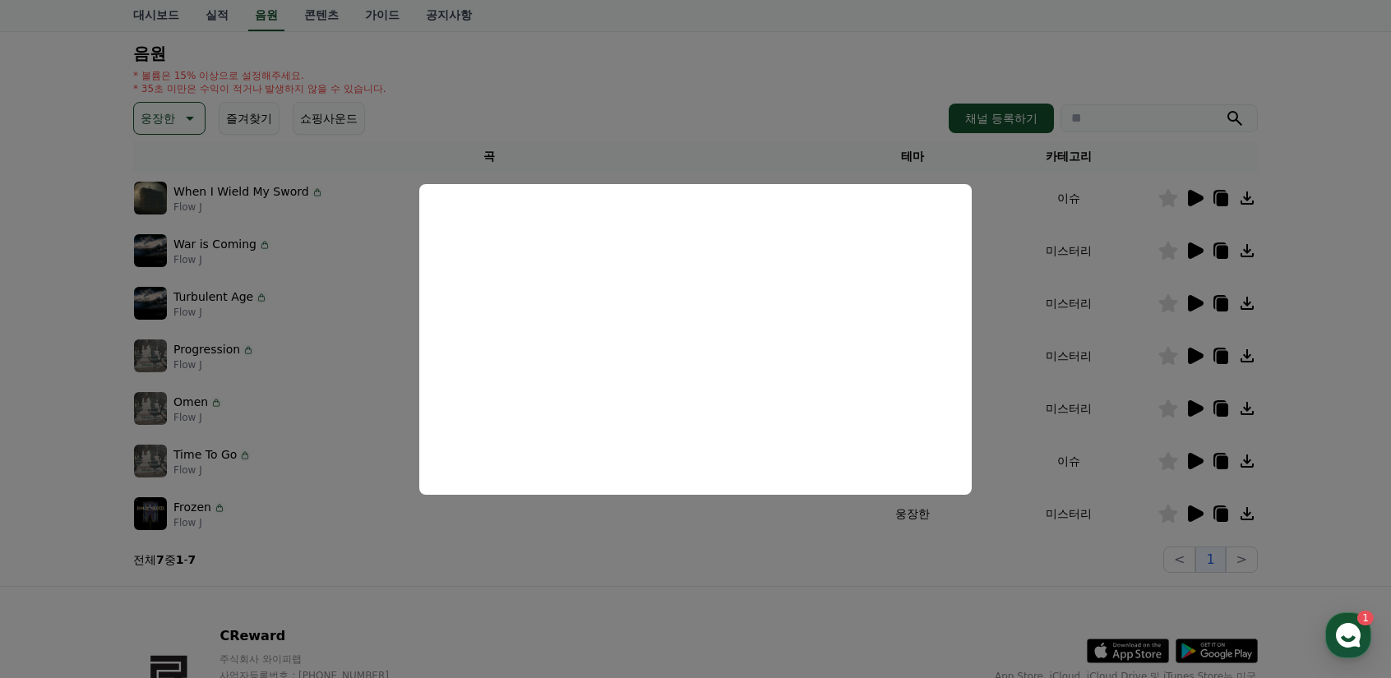
click at [1195, 512] on button "close modal" at bounding box center [695, 339] width 1391 height 678
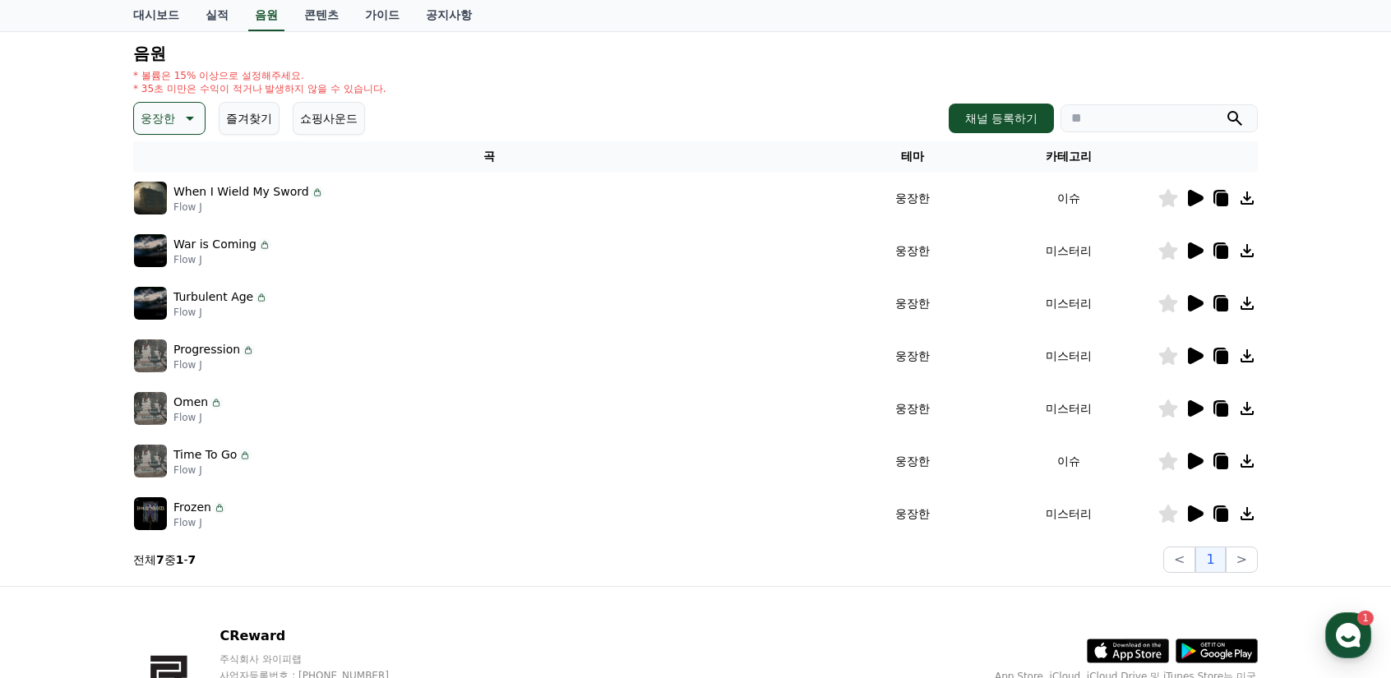
click at [1195, 514] on icon at bounding box center [1196, 514] width 16 height 16
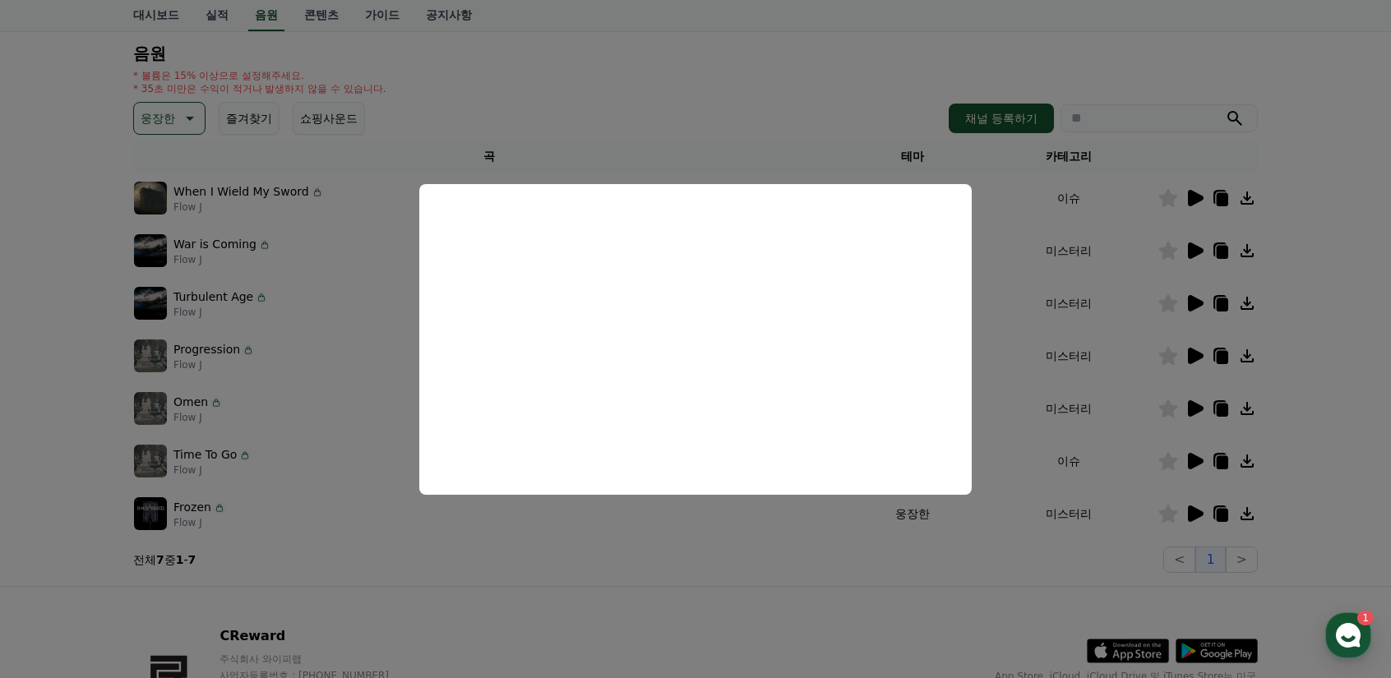
click at [612, 80] on button "close modal" at bounding box center [695, 339] width 1391 height 678
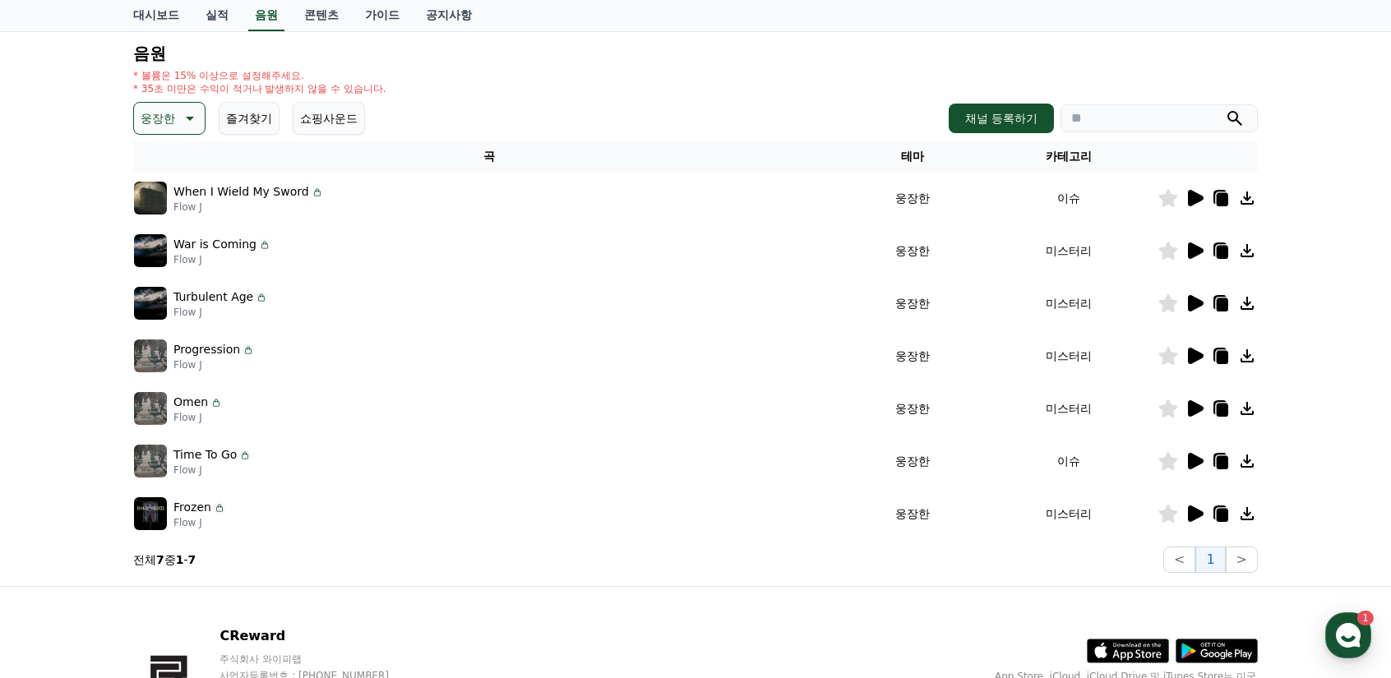
click at [189, 117] on icon at bounding box center [190, 119] width 8 height 4
click at [164, 215] on button "드라마틱" at bounding box center [165, 218] width 59 height 36
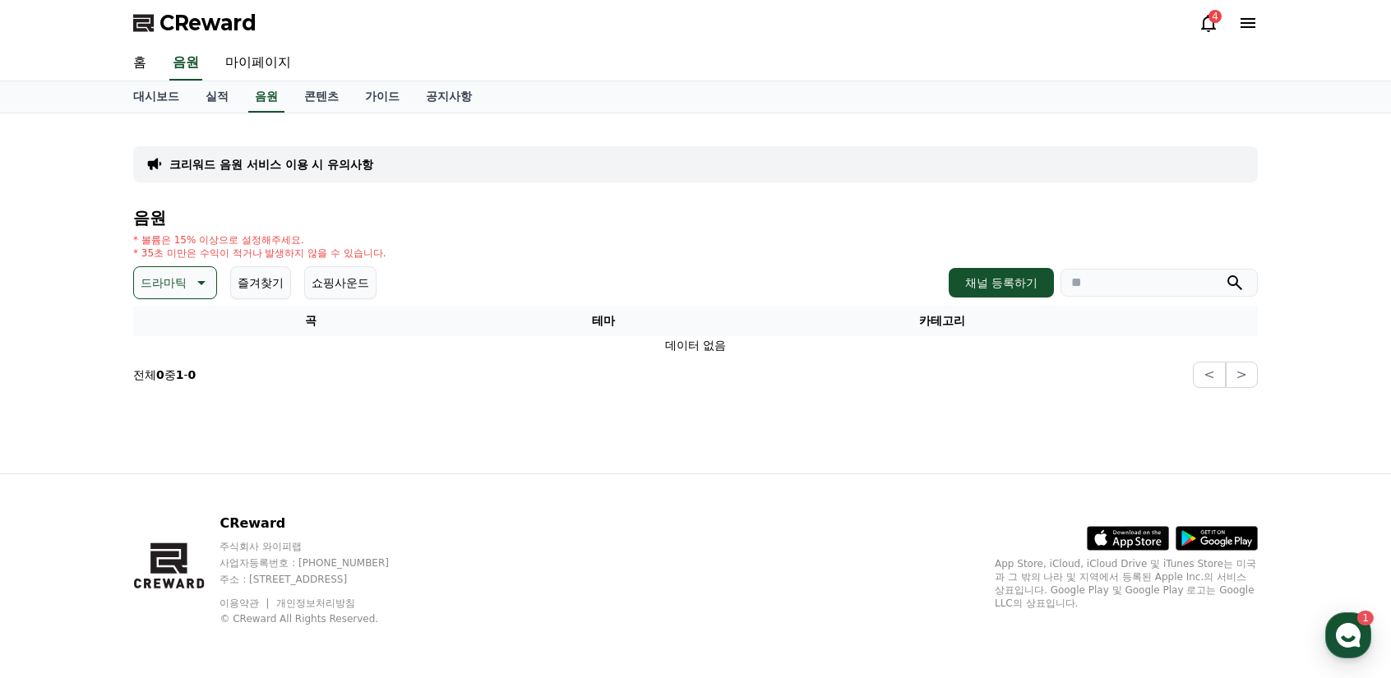
click at [209, 282] on button "드라마틱" at bounding box center [175, 282] width 84 height 33
click at [183, 469] on button "분위기있는" at bounding box center [171, 468] width 71 height 36
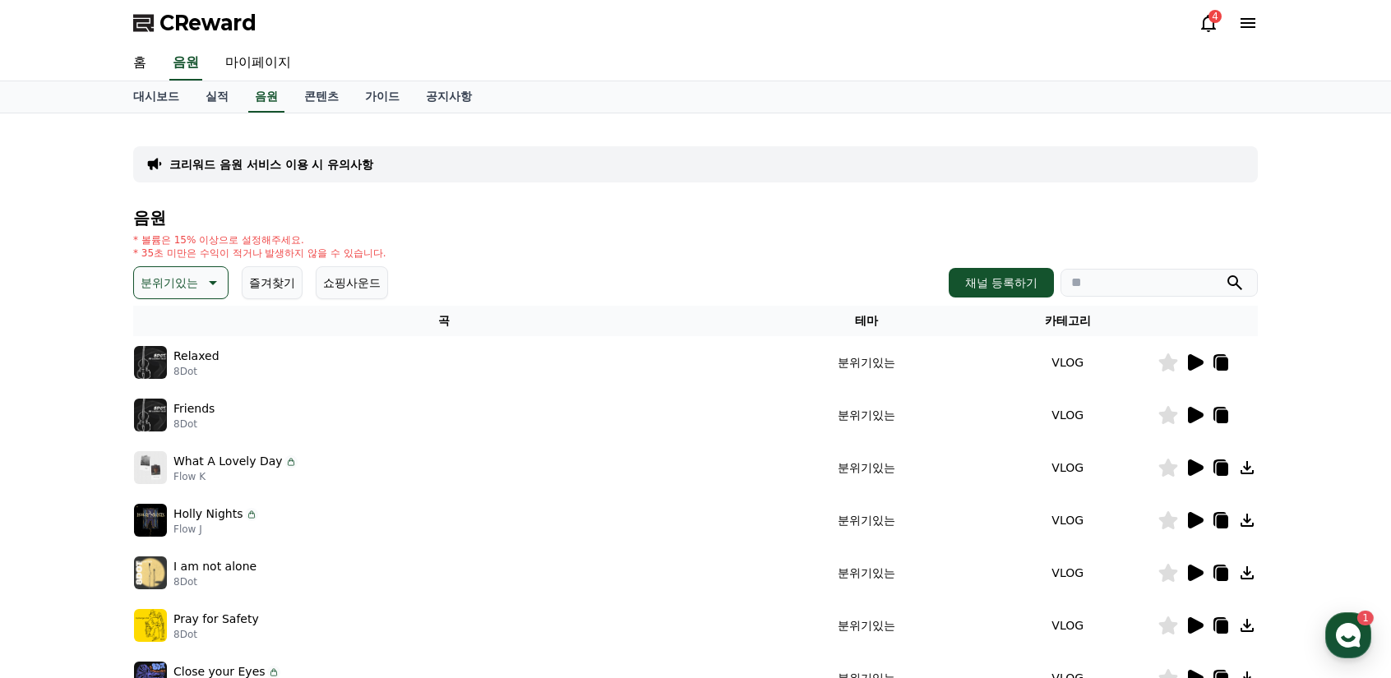
click at [1194, 361] on icon at bounding box center [1196, 362] width 16 height 16
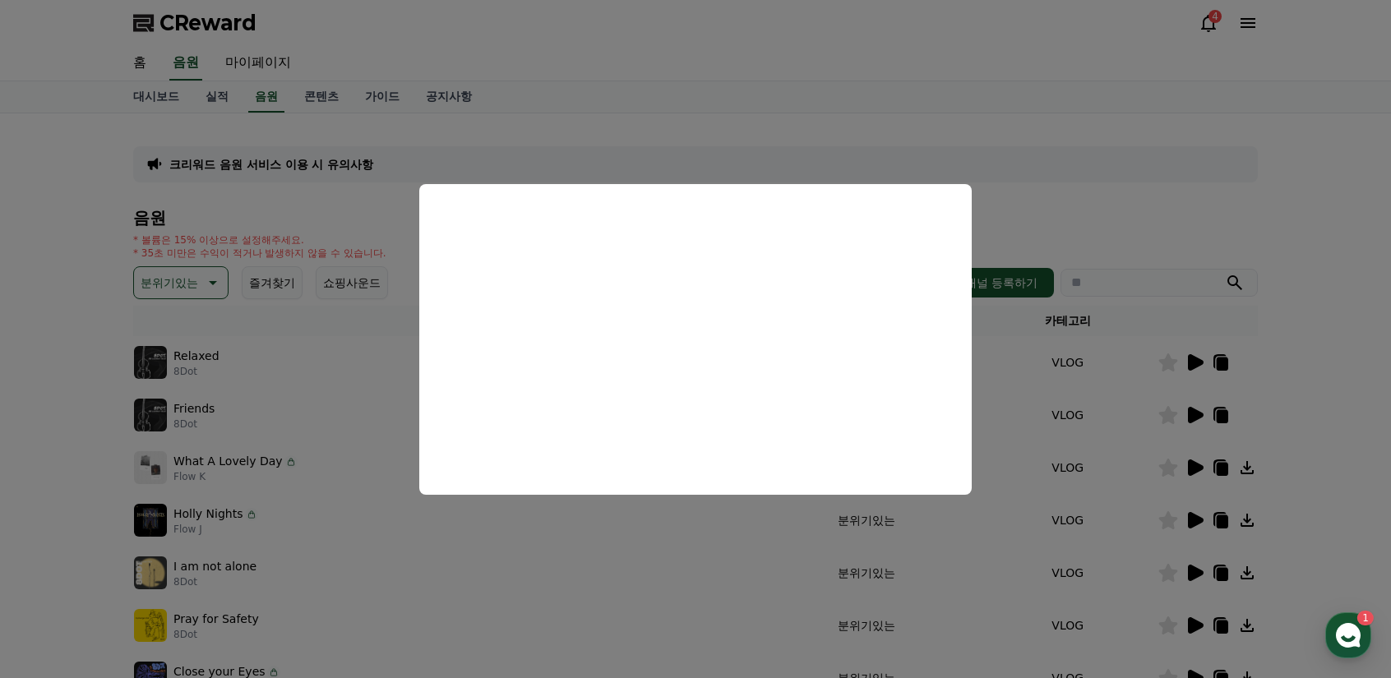
click at [1143, 375] on button "close modal" at bounding box center [695, 339] width 1391 height 678
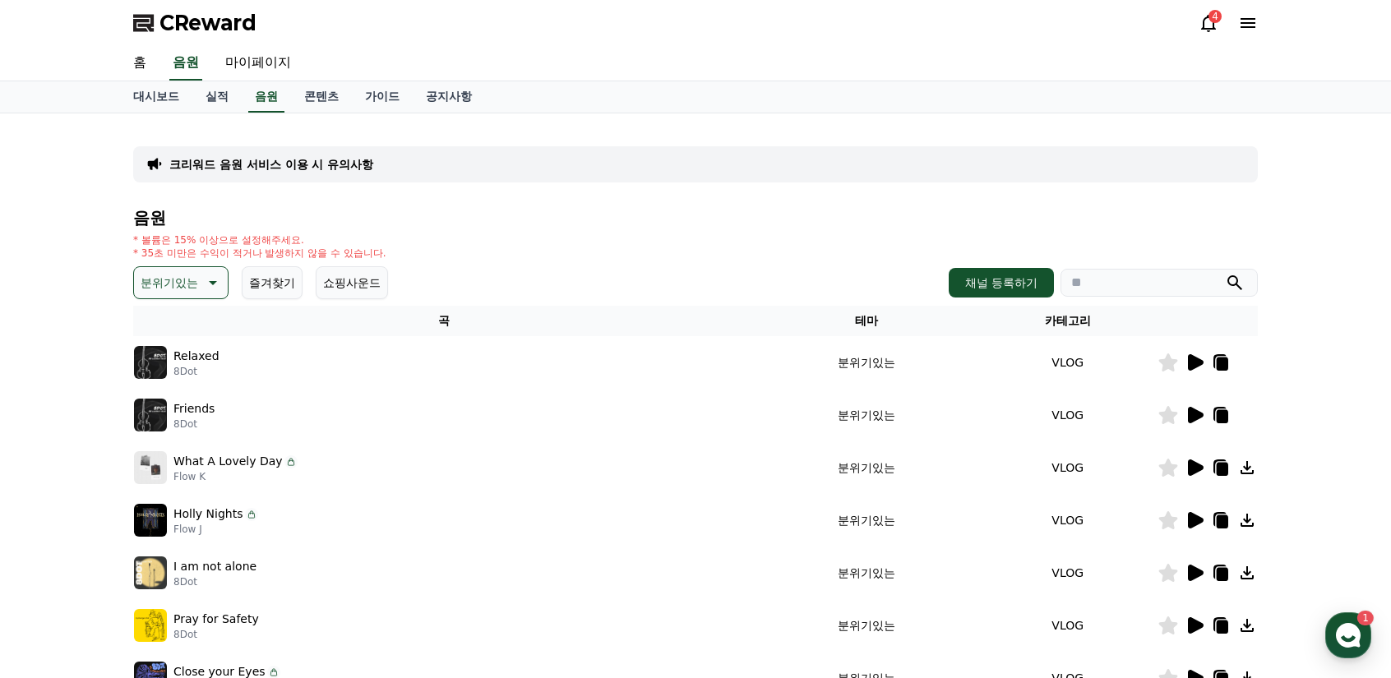
click at [1199, 418] on icon at bounding box center [1196, 415] width 16 height 16
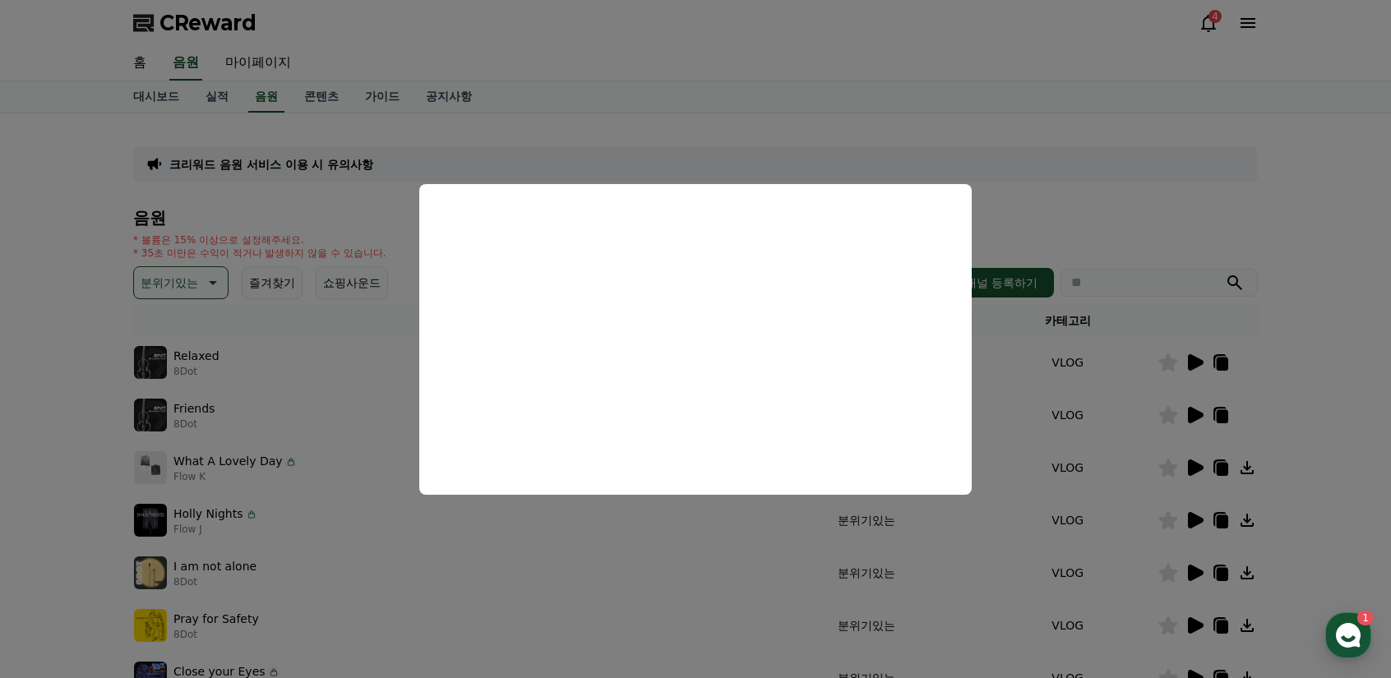
click at [368, 351] on button "close modal" at bounding box center [695, 339] width 1391 height 678
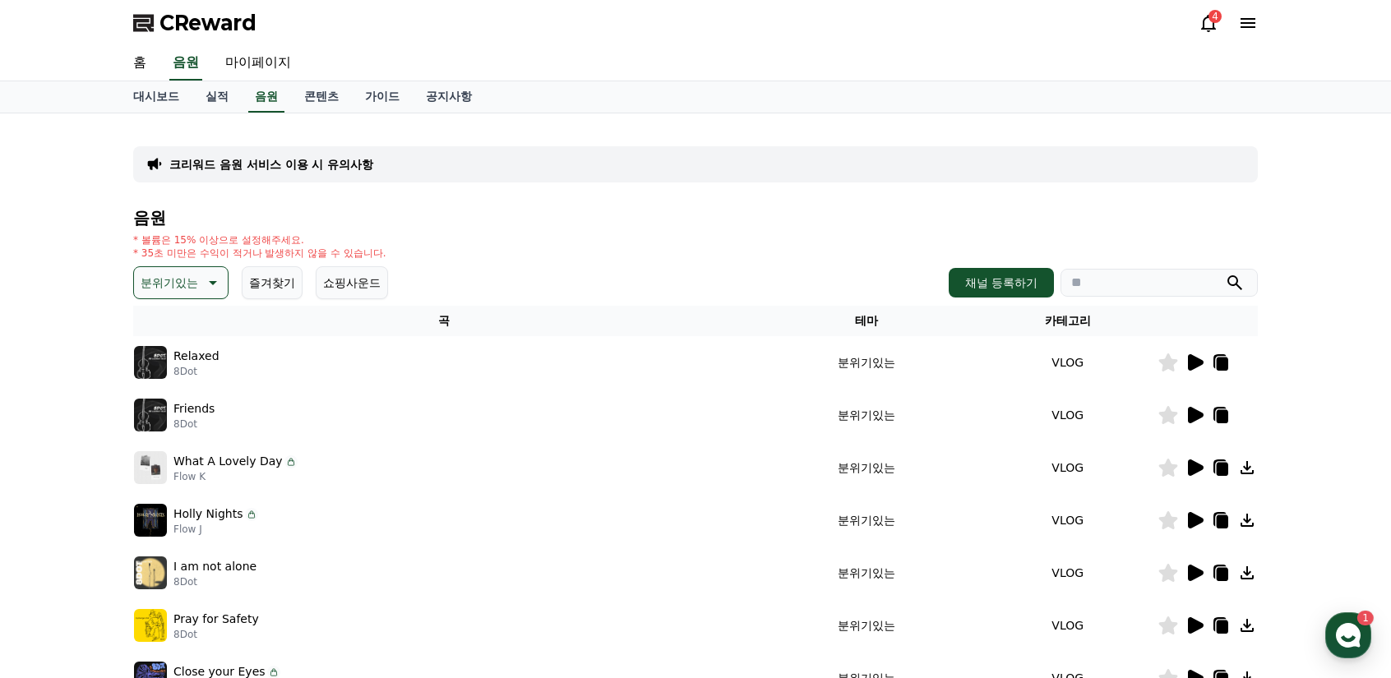
click at [1189, 517] on icon at bounding box center [1196, 520] width 16 height 16
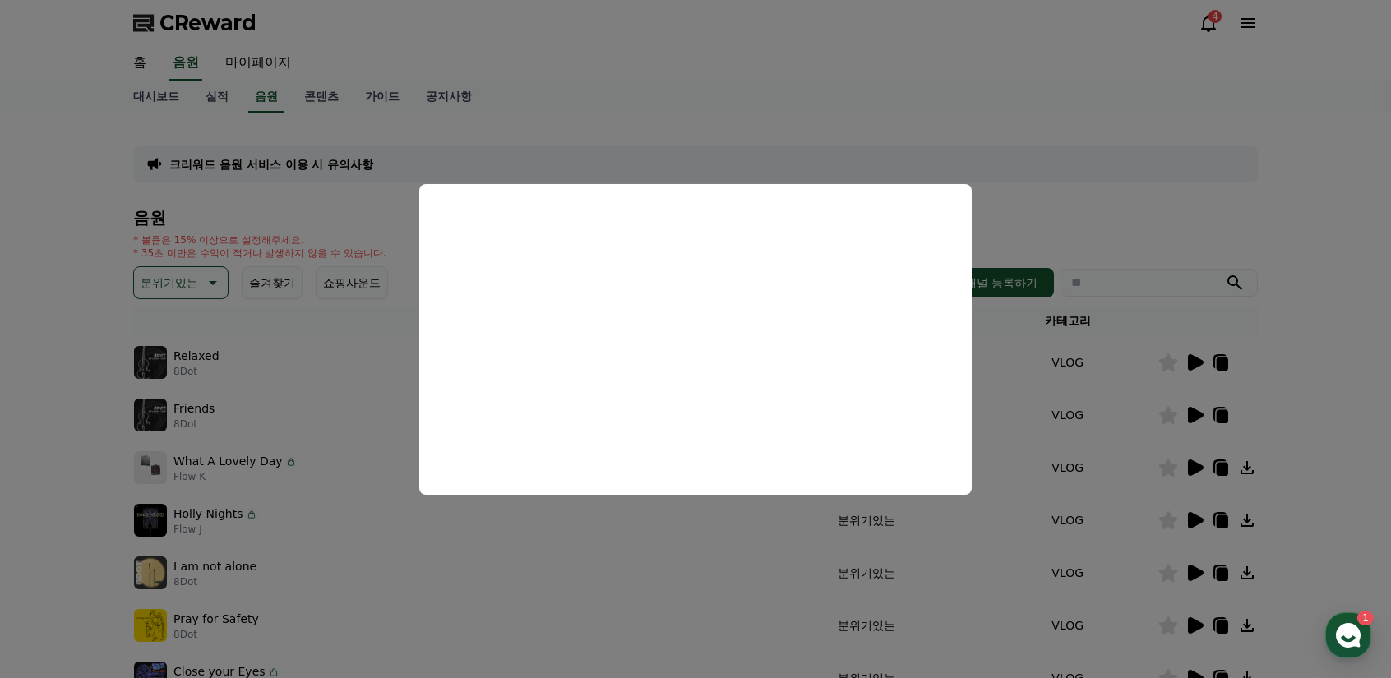
click at [275, 432] on button "close modal" at bounding box center [695, 339] width 1391 height 678
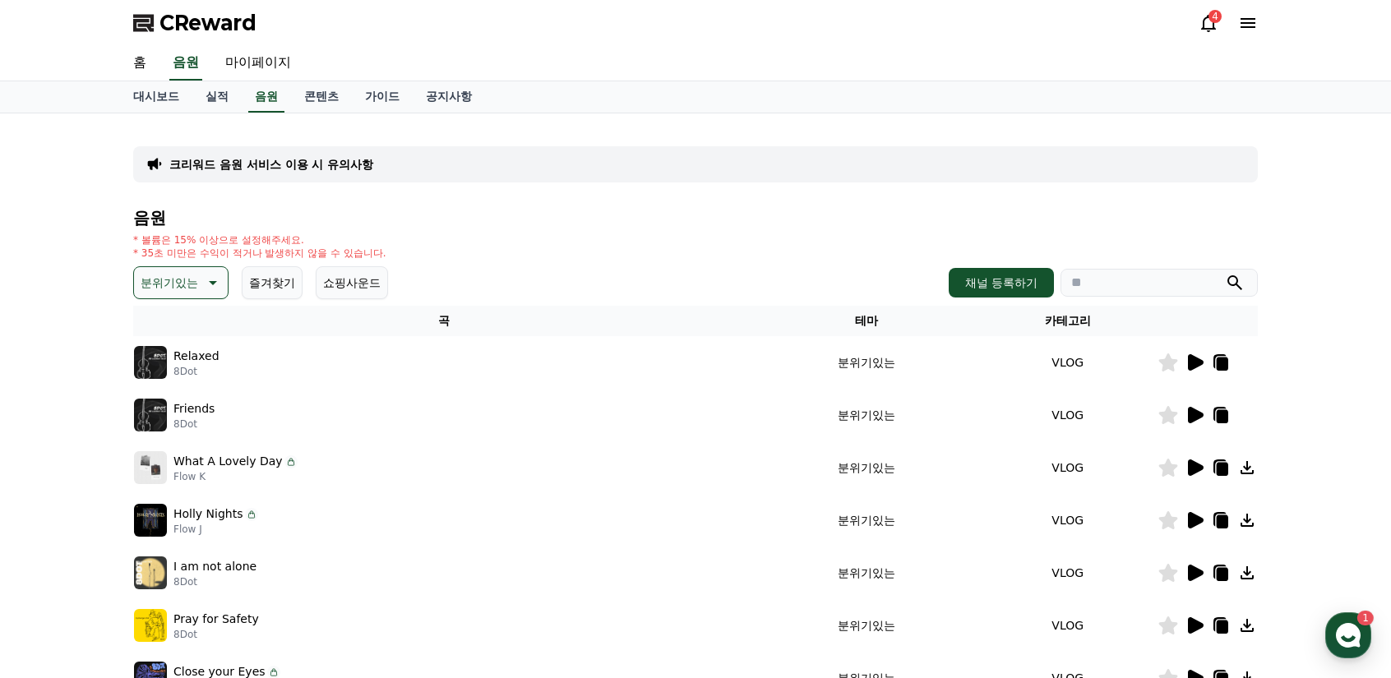
click at [1191, 467] on icon at bounding box center [1196, 468] width 16 height 16
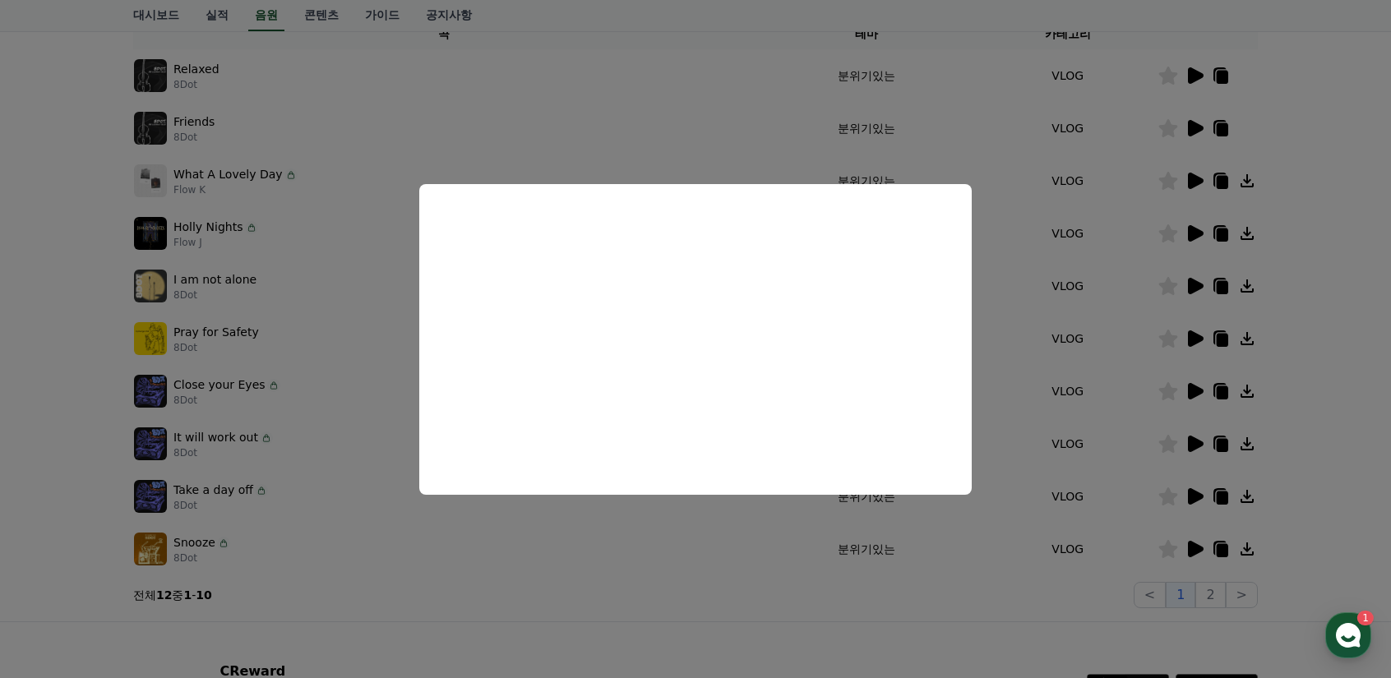
scroll to position [329, 0]
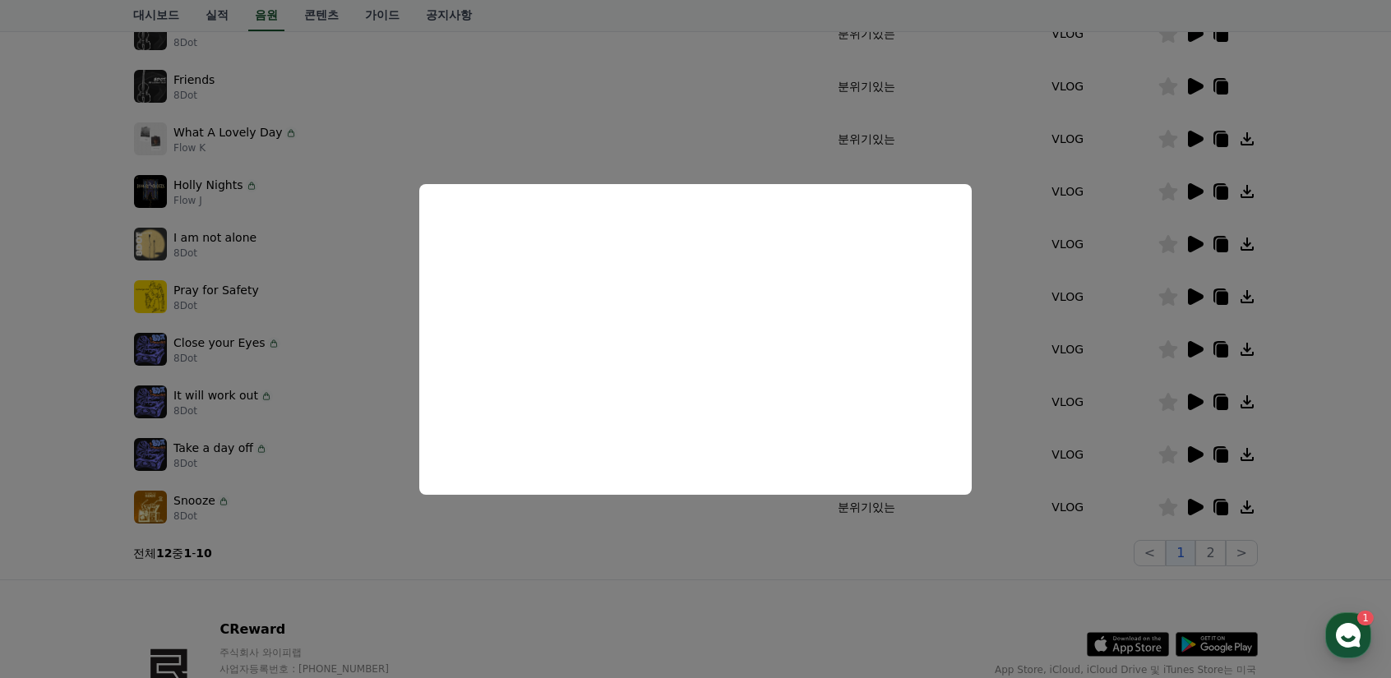
click at [357, 238] on button "close modal" at bounding box center [695, 339] width 1391 height 678
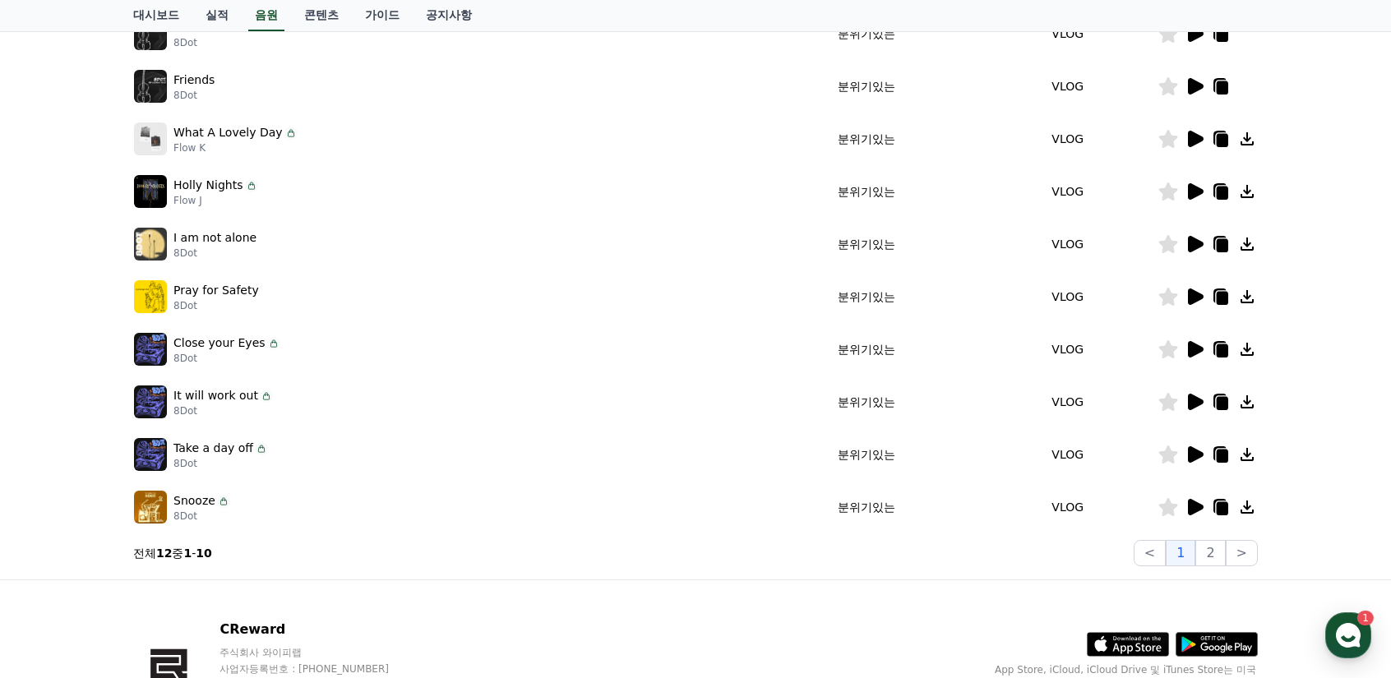
click at [1187, 242] on icon at bounding box center [1195, 244] width 20 height 20
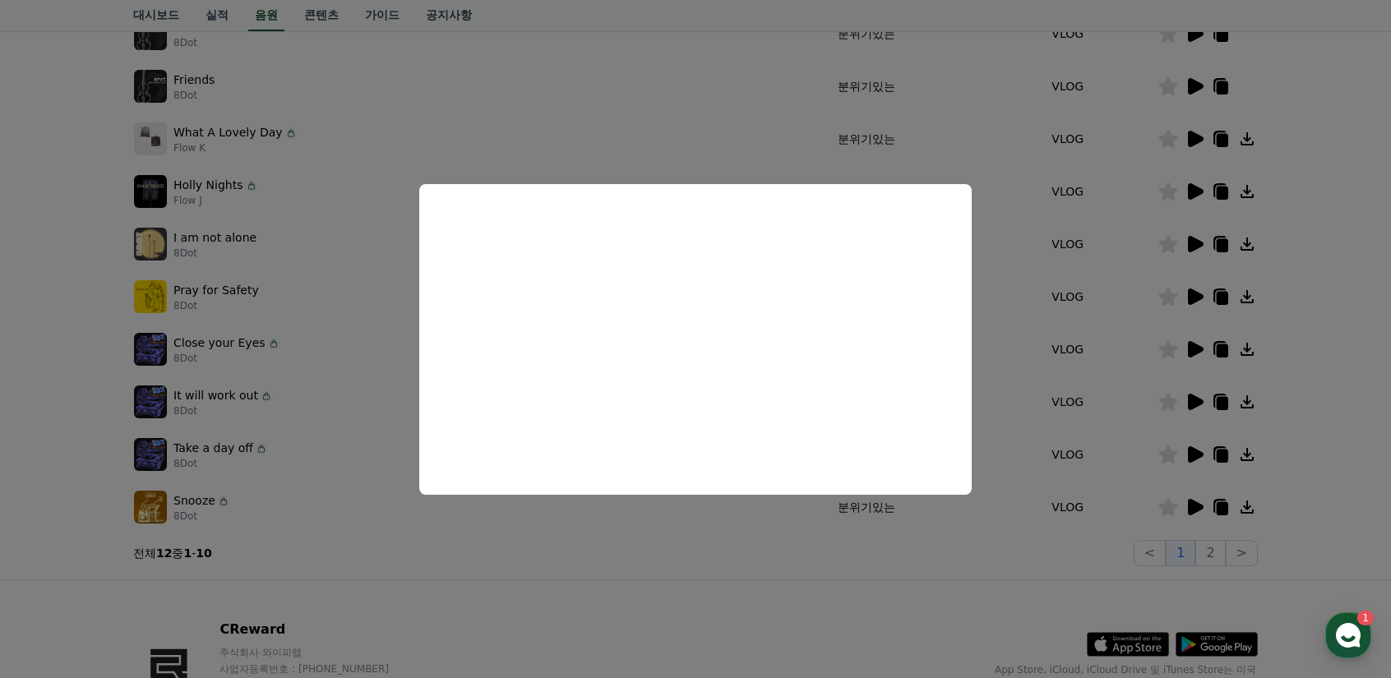
click at [326, 297] on button "close modal" at bounding box center [695, 339] width 1391 height 678
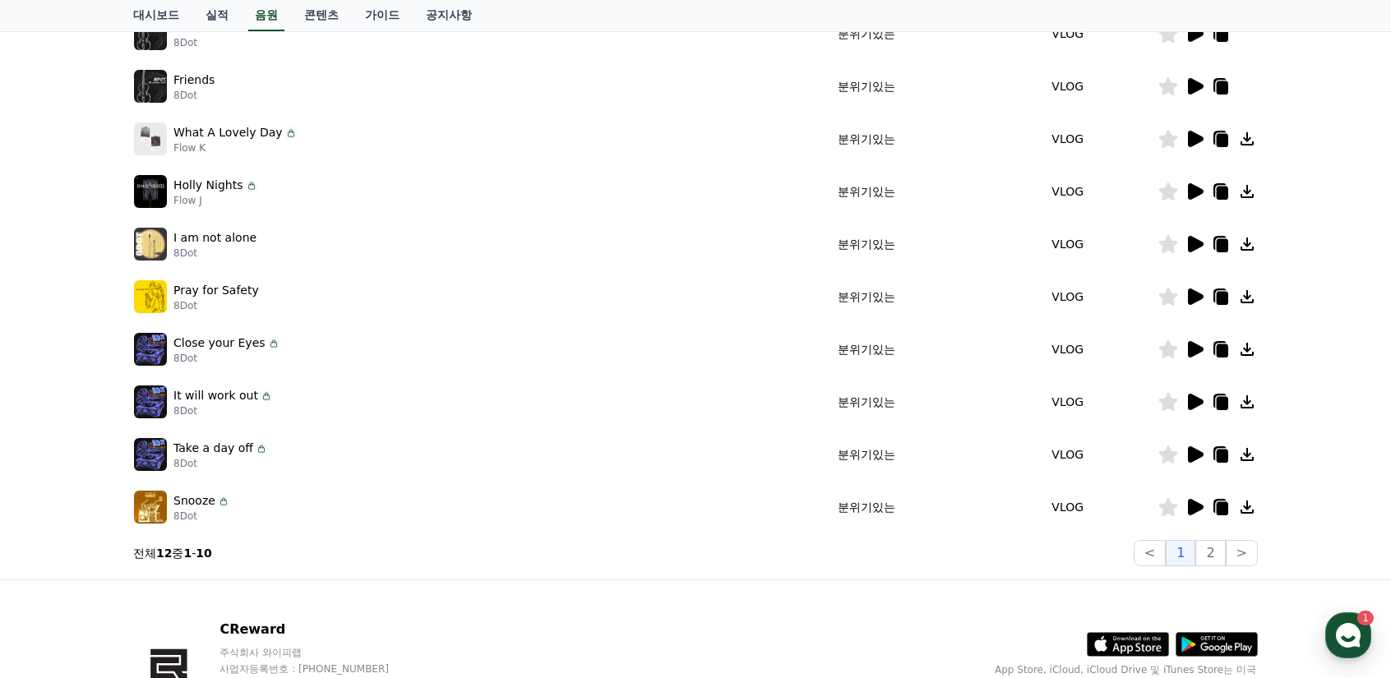
click at [1193, 297] on icon at bounding box center [1196, 297] width 16 height 16
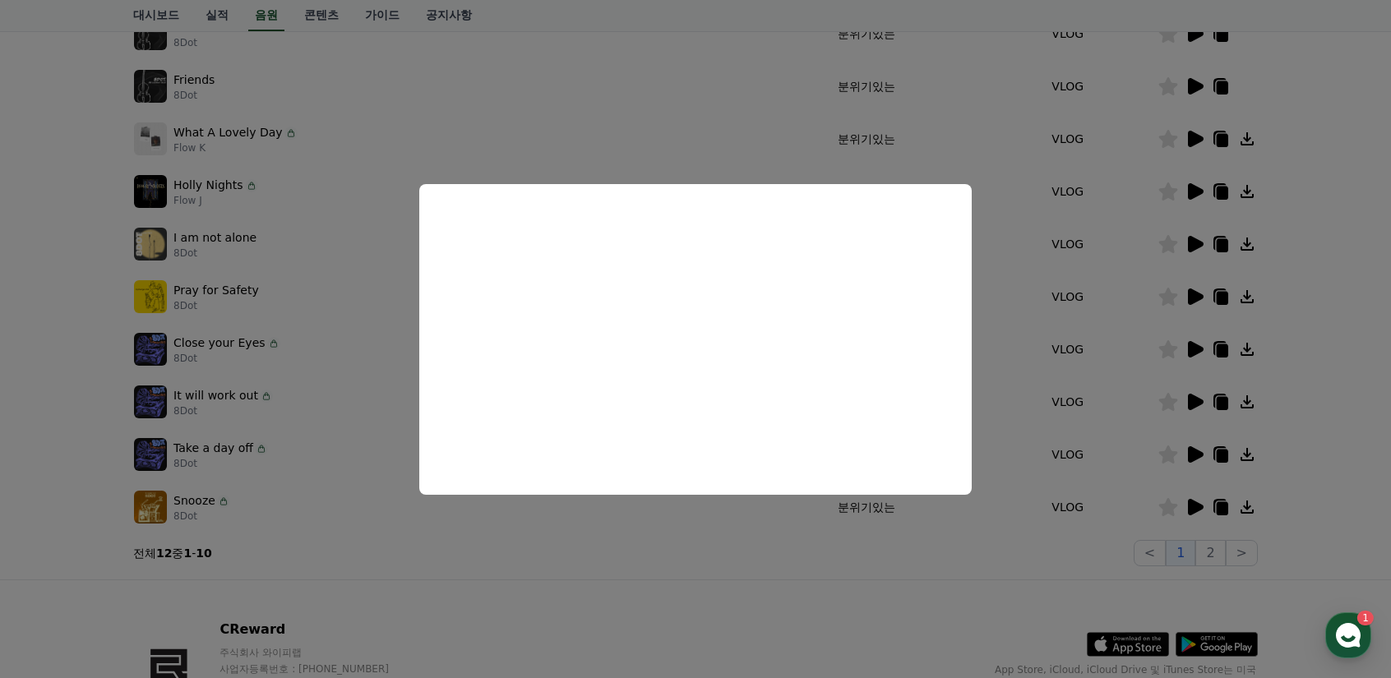
click at [1223, 294] on button "close modal" at bounding box center [695, 339] width 1391 height 678
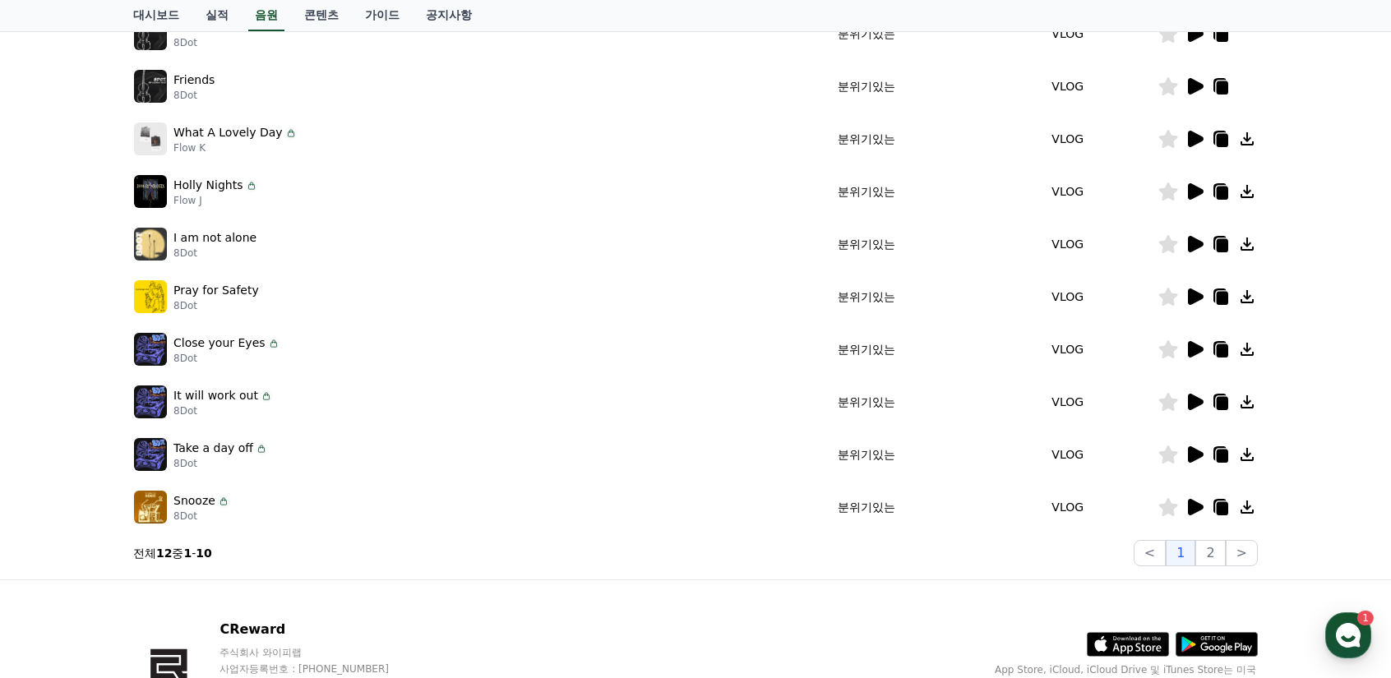
click at [1220, 300] on icon at bounding box center [1223, 298] width 12 height 13
